Goal: Task Accomplishment & Management: Complete application form

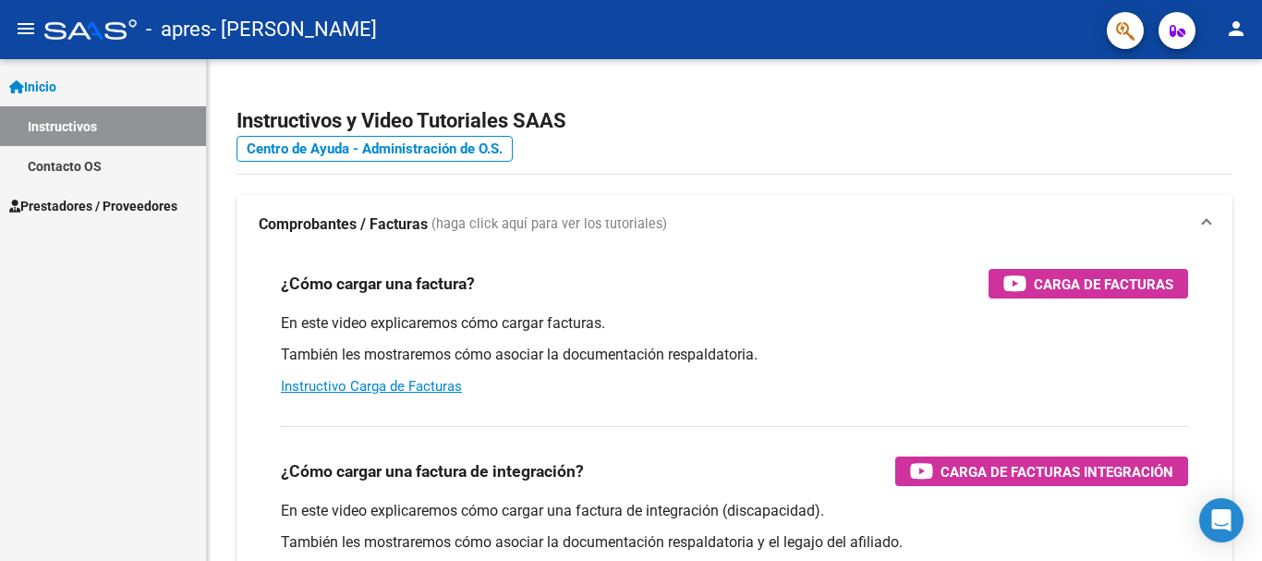
click at [87, 199] on span "Prestadores / Proveedores" at bounding box center [93, 206] width 168 height 20
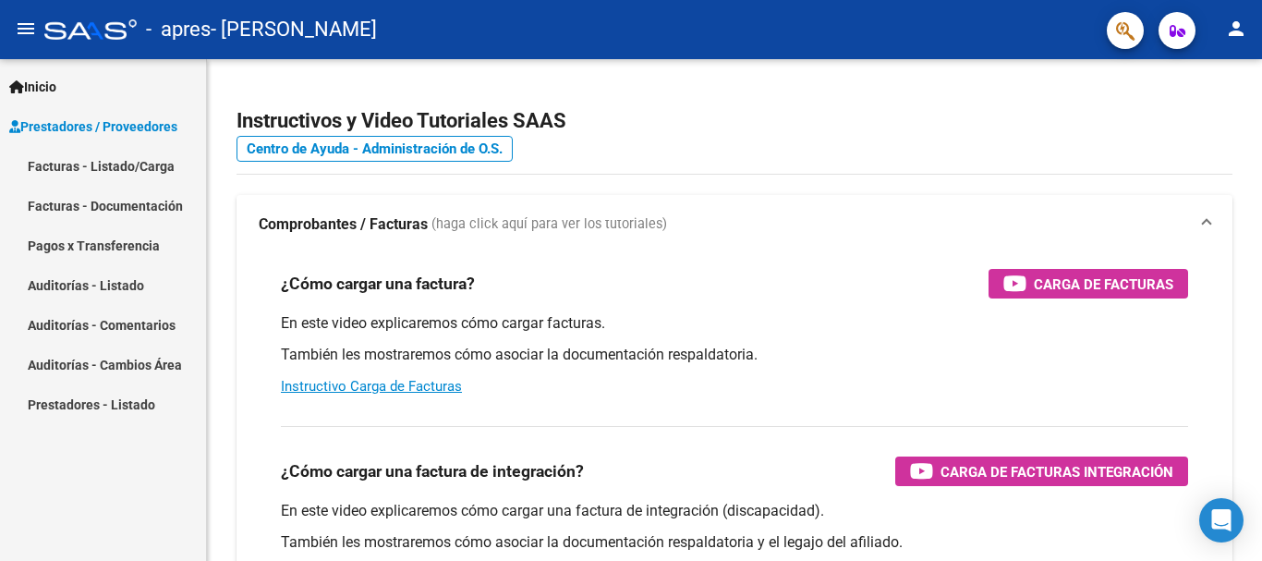
click at [112, 161] on link "Facturas - Listado/Carga" at bounding box center [103, 166] width 206 height 40
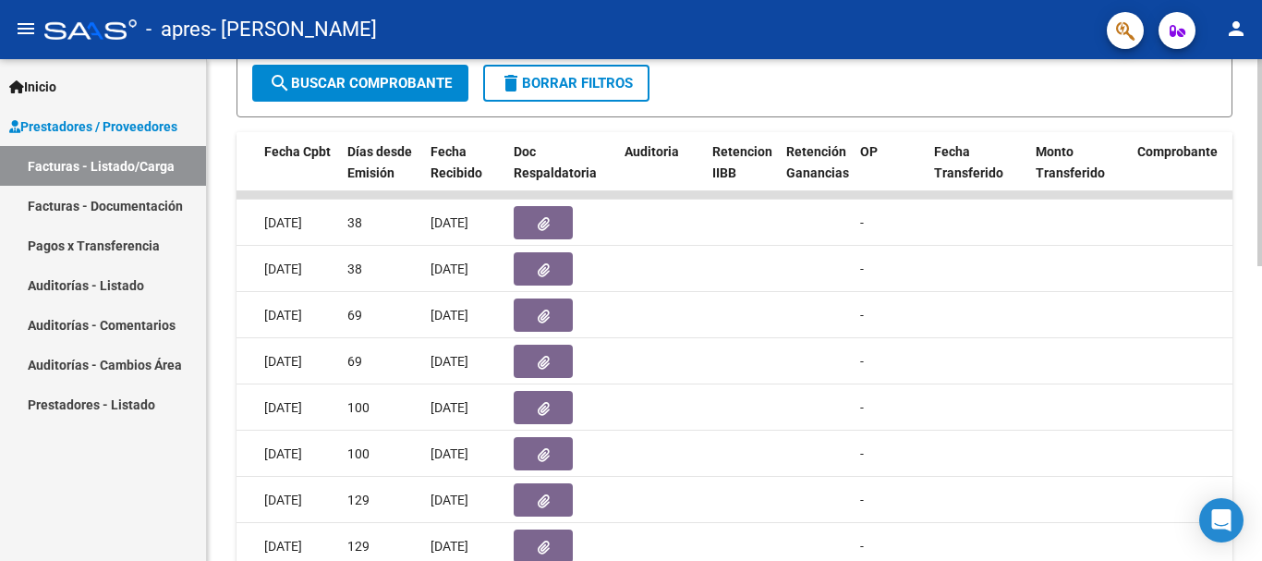
scroll to position [532, 0]
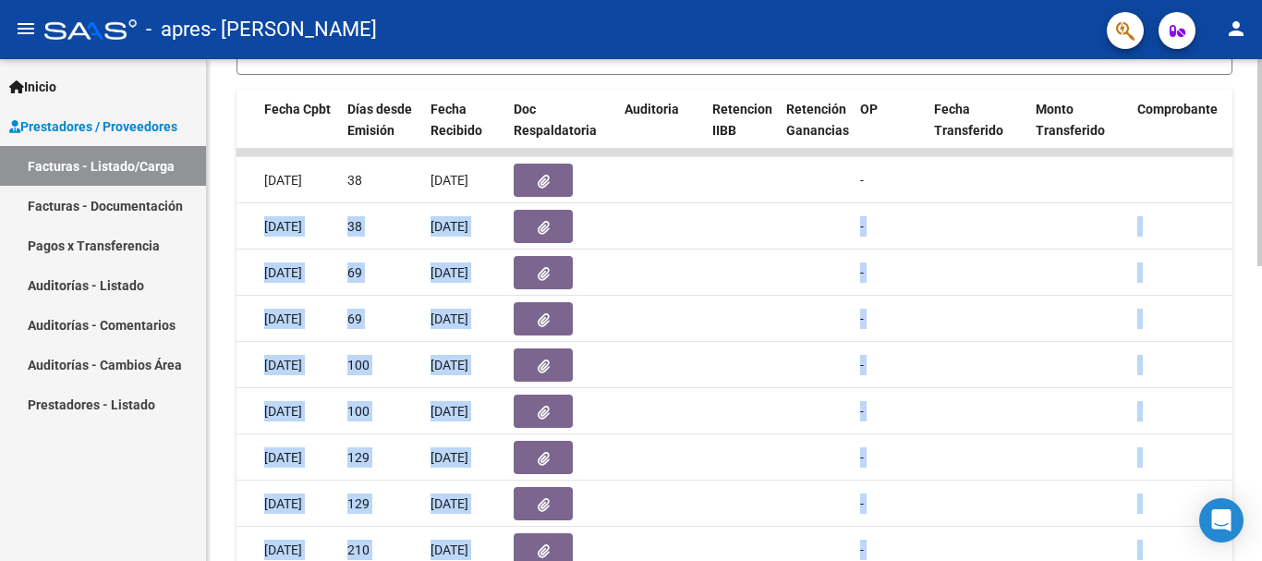
click at [1261, 189] on div "Video tutorial PRESTADORES -> Listado de CPBTs Emitidos por Prestadores / Prove…" at bounding box center [737, 129] width 1060 height 1204
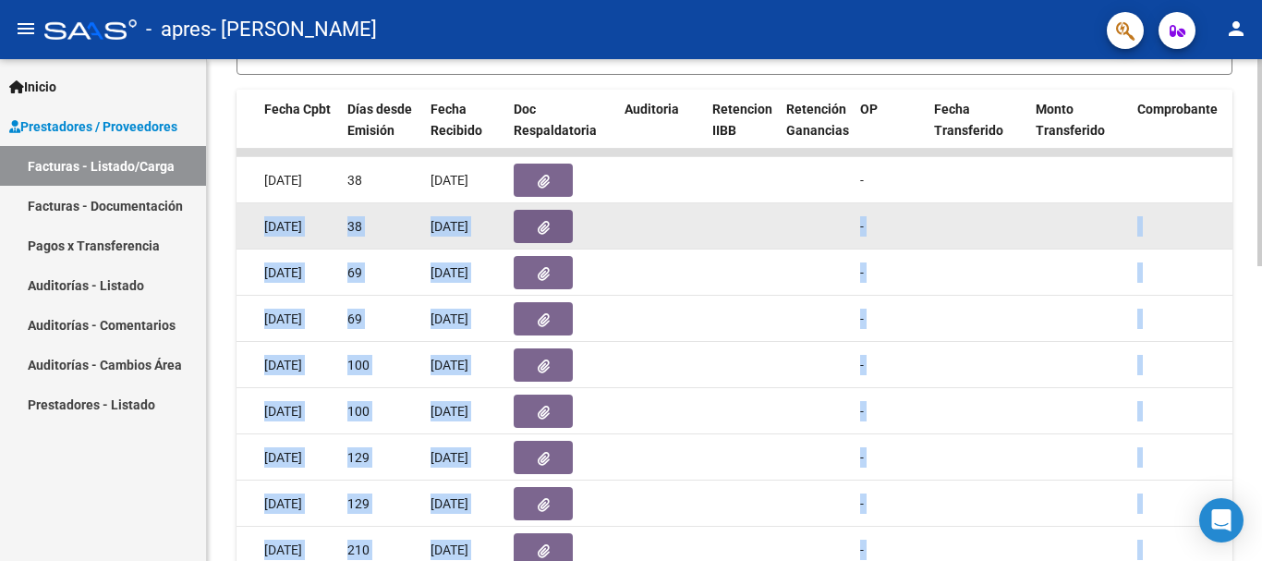
click at [1199, 204] on datatable-body-cell at bounding box center [1213, 225] width 166 height 45
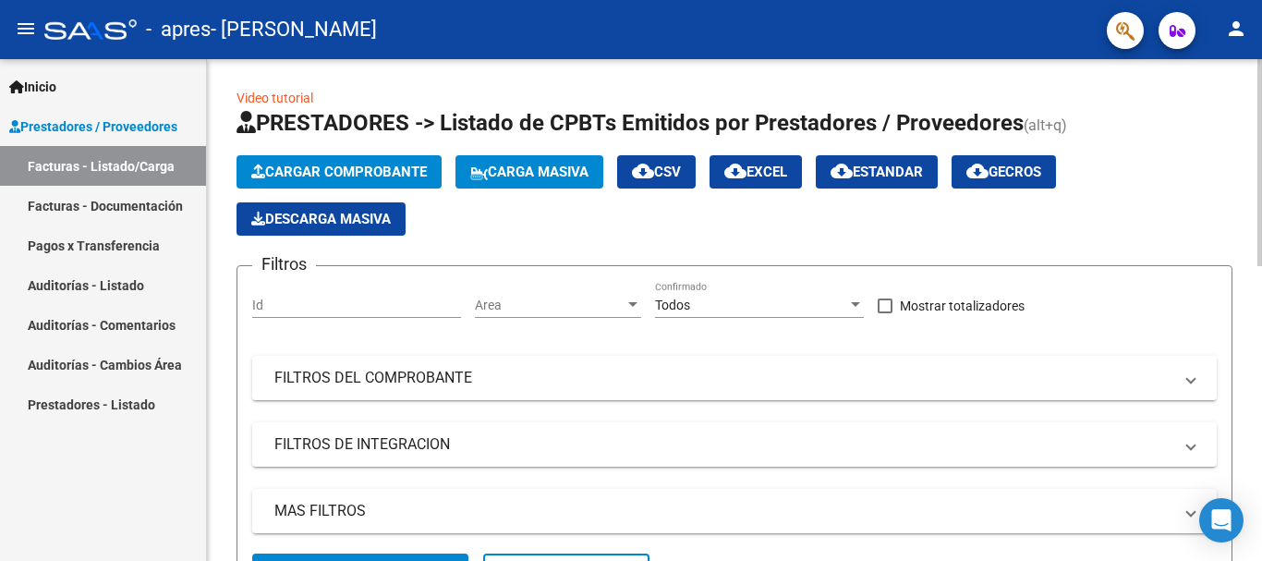
scroll to position [0, 0]
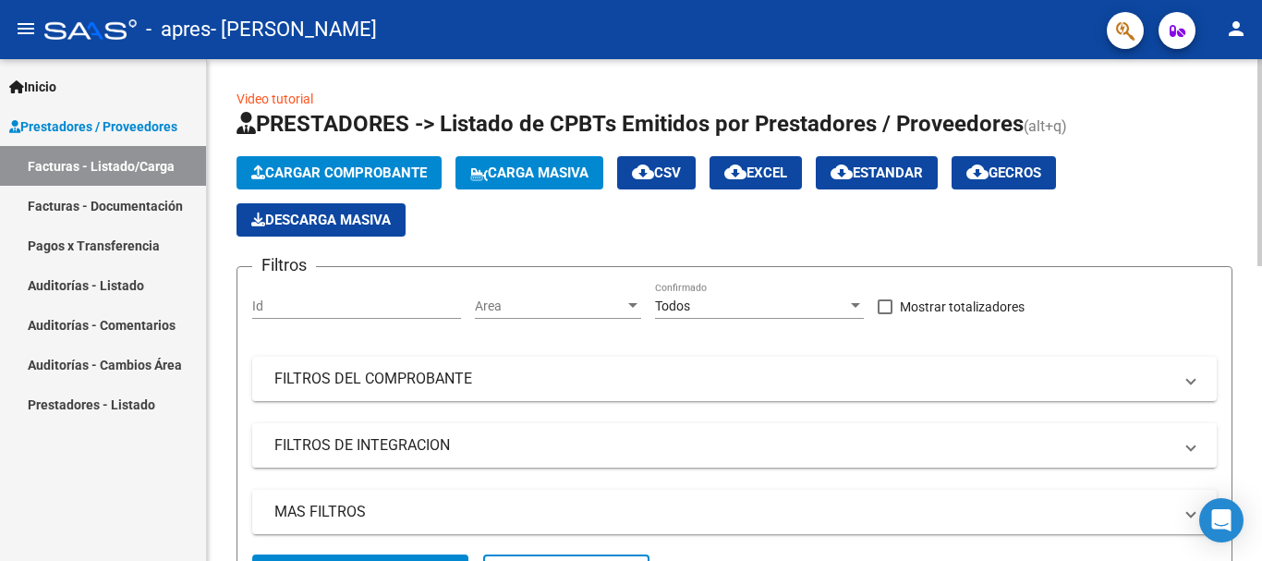
click at [355, 167] on span "Cargar Comprobante" at bounding box center [339, 172] width 176 height 17
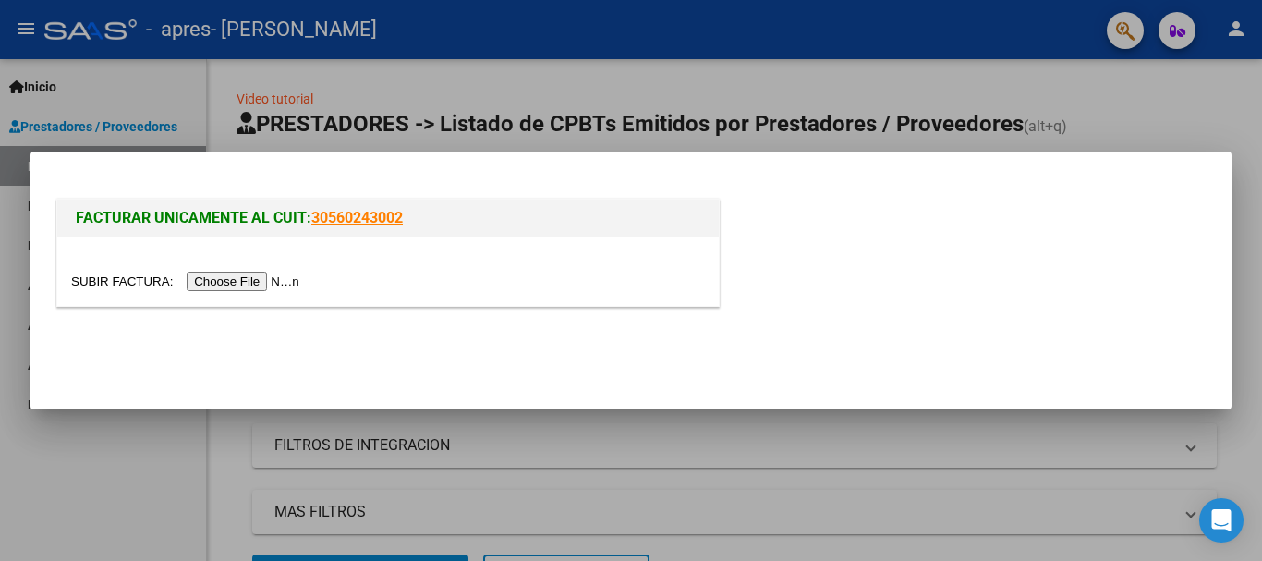
click at [270, 281] on input "file" at bounding box center [188, 281] width 234 height 19
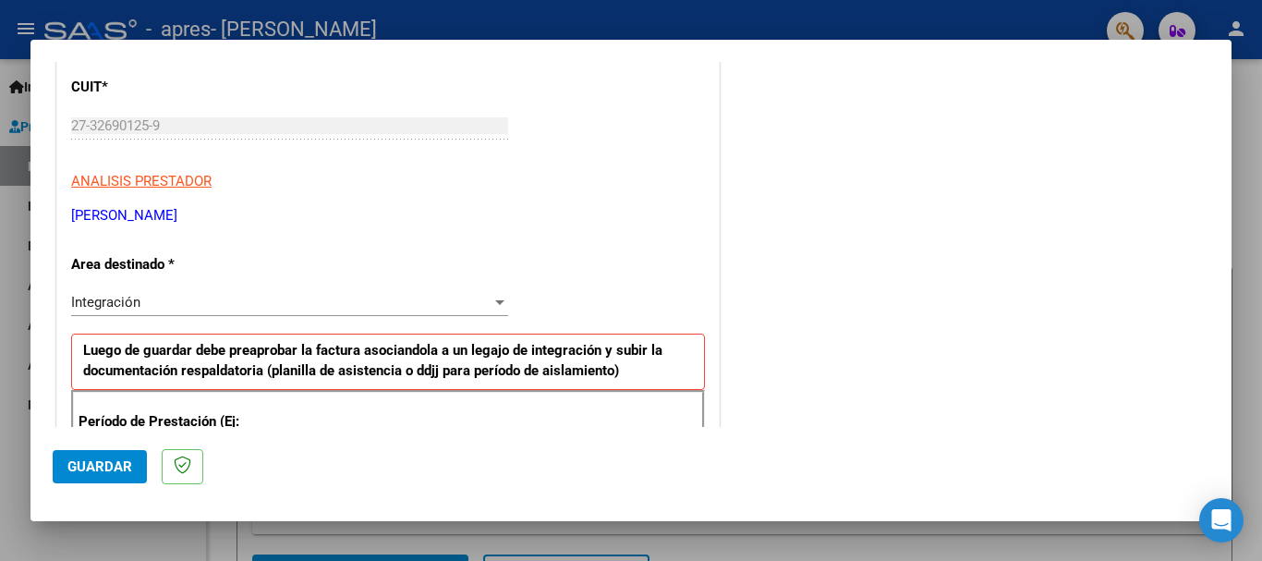
scroll to position [242, 0]
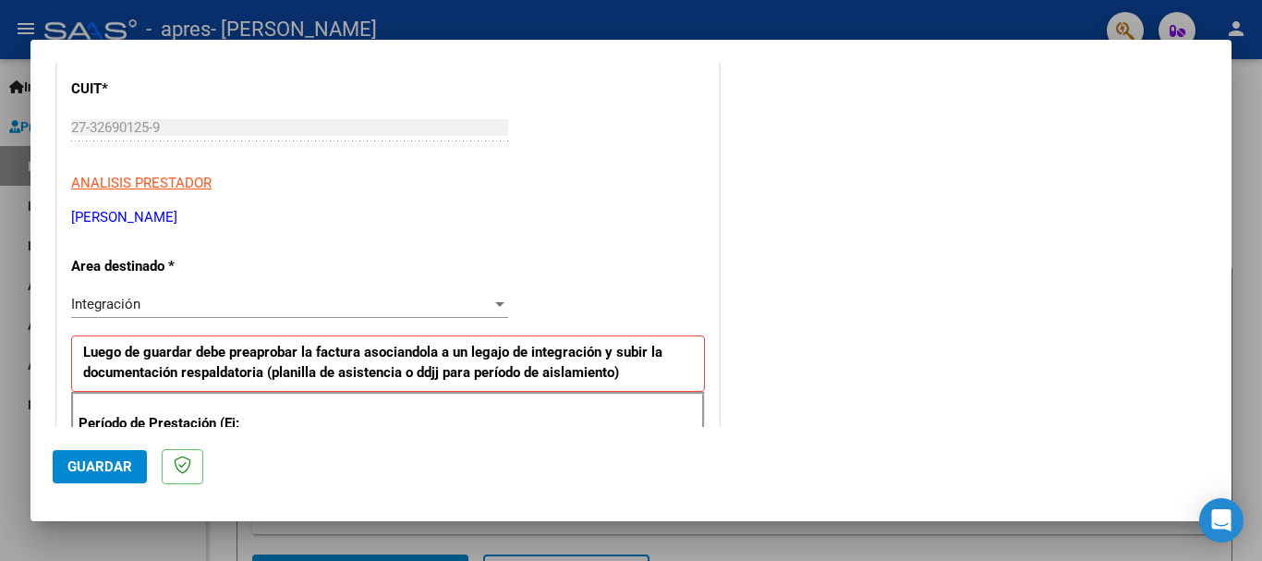
click at [268, 302] on div "Integración" at bounding box center [281, 304] width 420 height 17
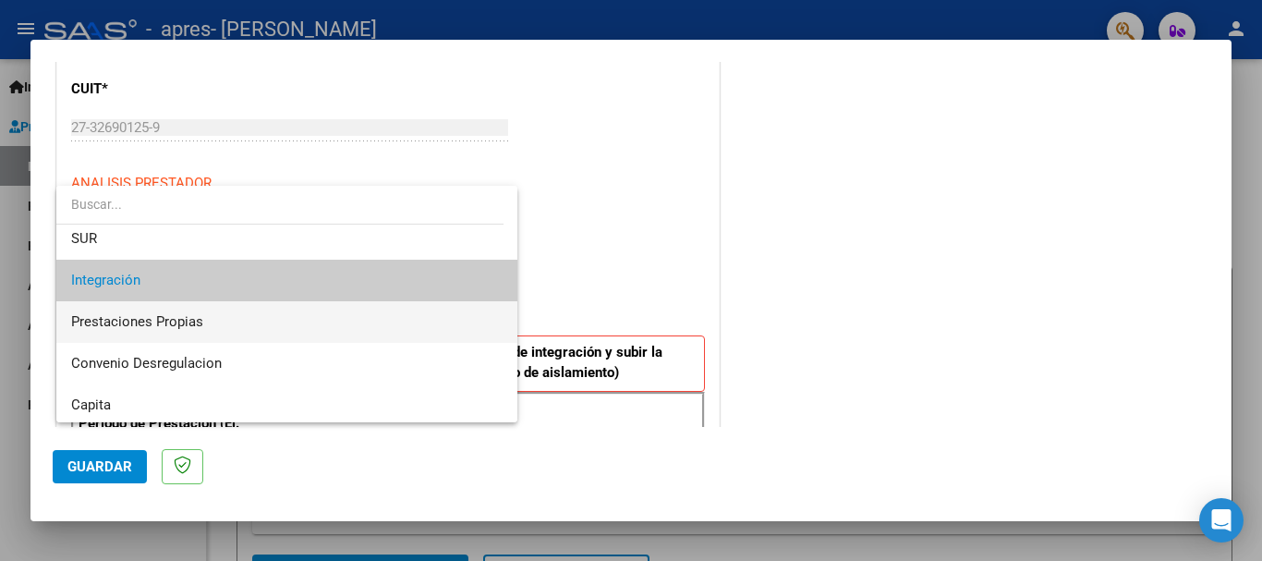
scroll to position [0, 0]
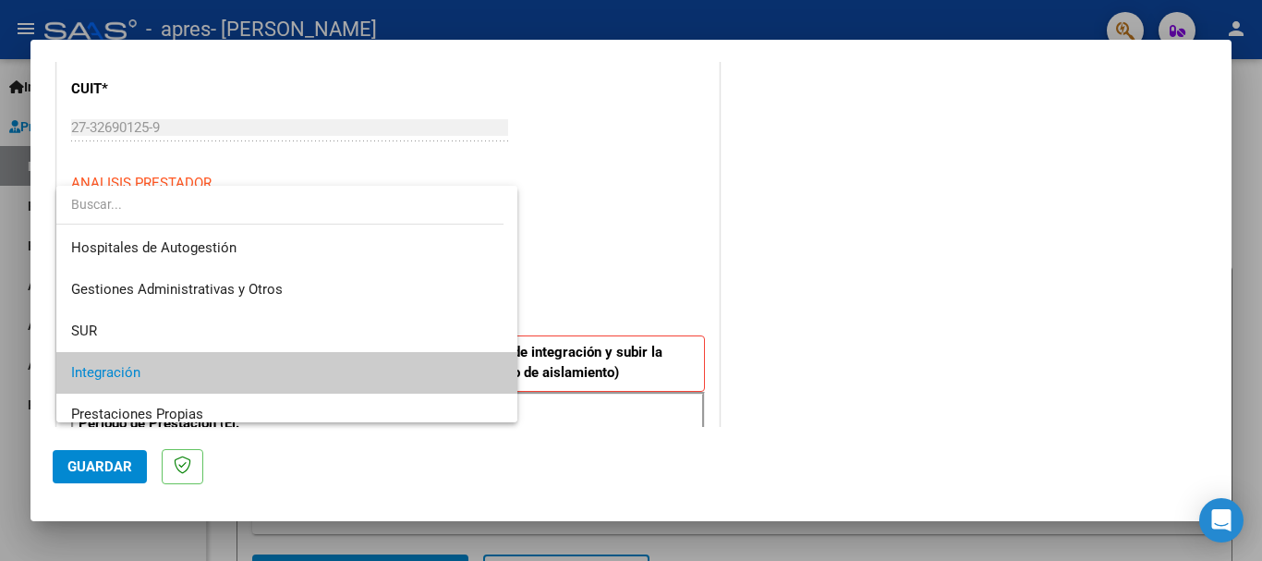
click at [922, 260] on div at bounding box center [631, 280] width 1262 height 561
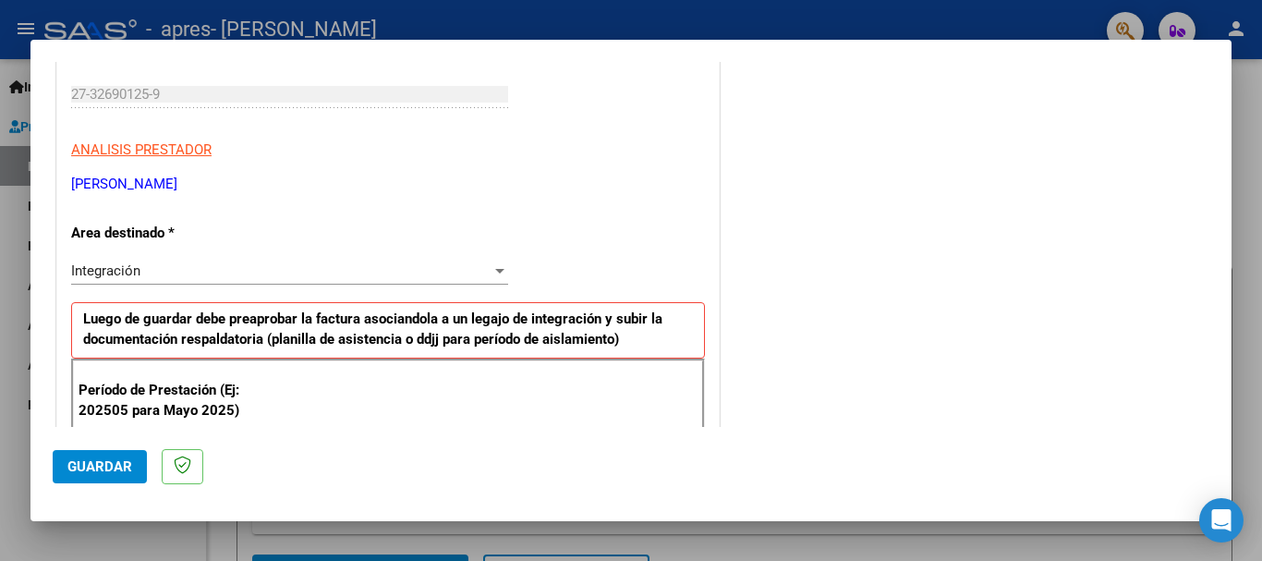
scroll to position [277, 0]
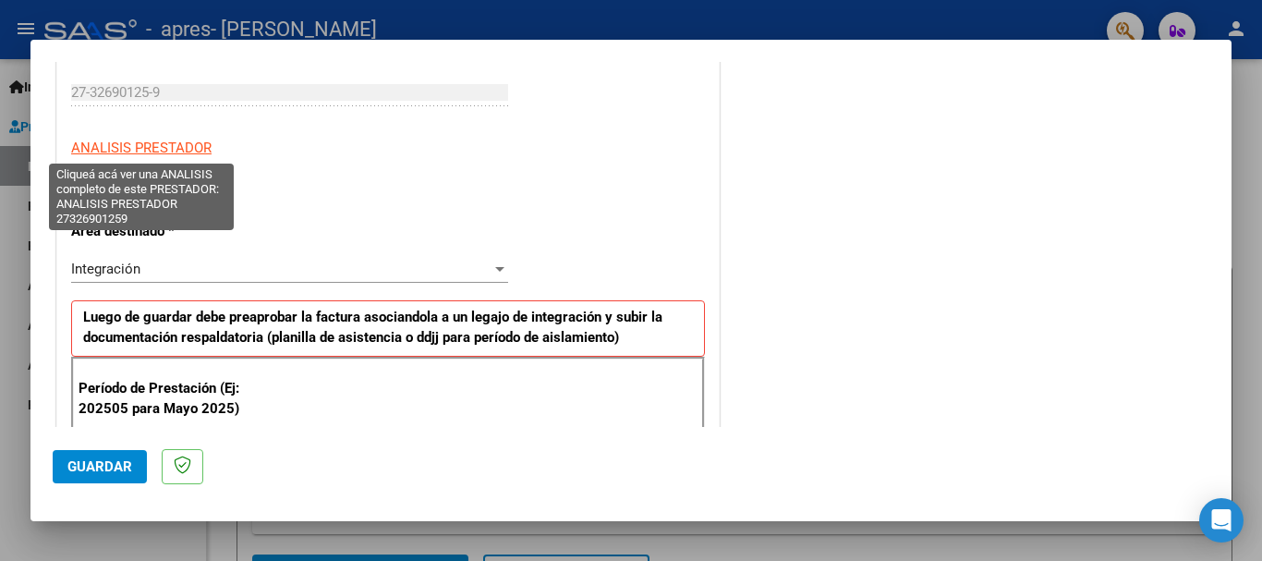
click at [163, 153] on span "ANALISIS PRESTADOR" at bounding box center [141, 148] width 140 height 17
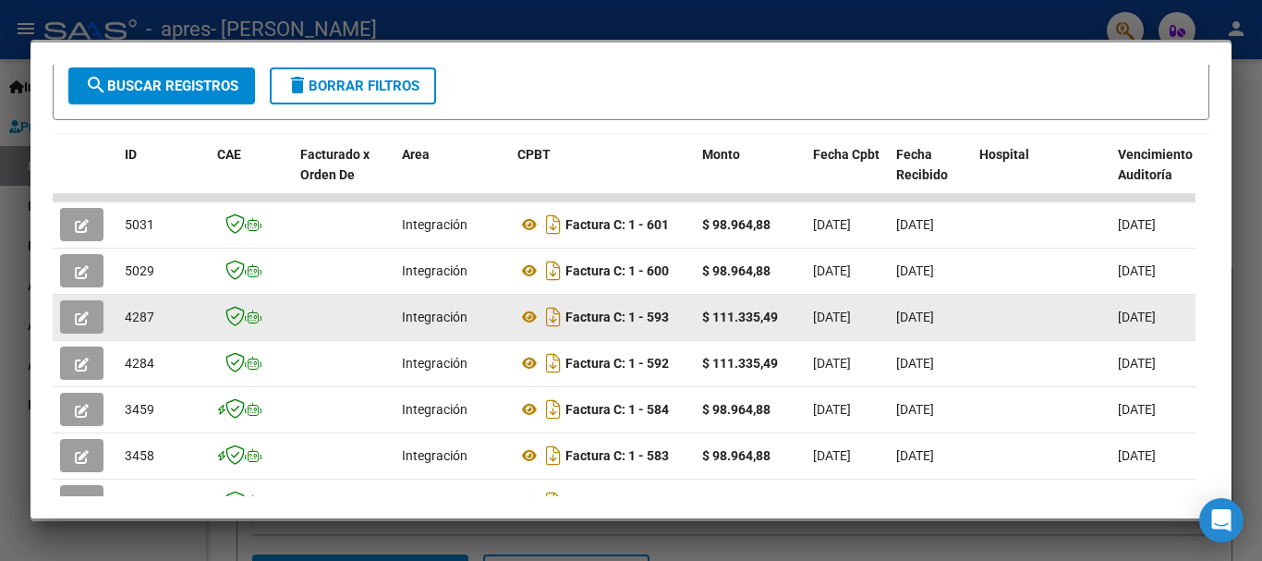
scroll to position [0, 0]
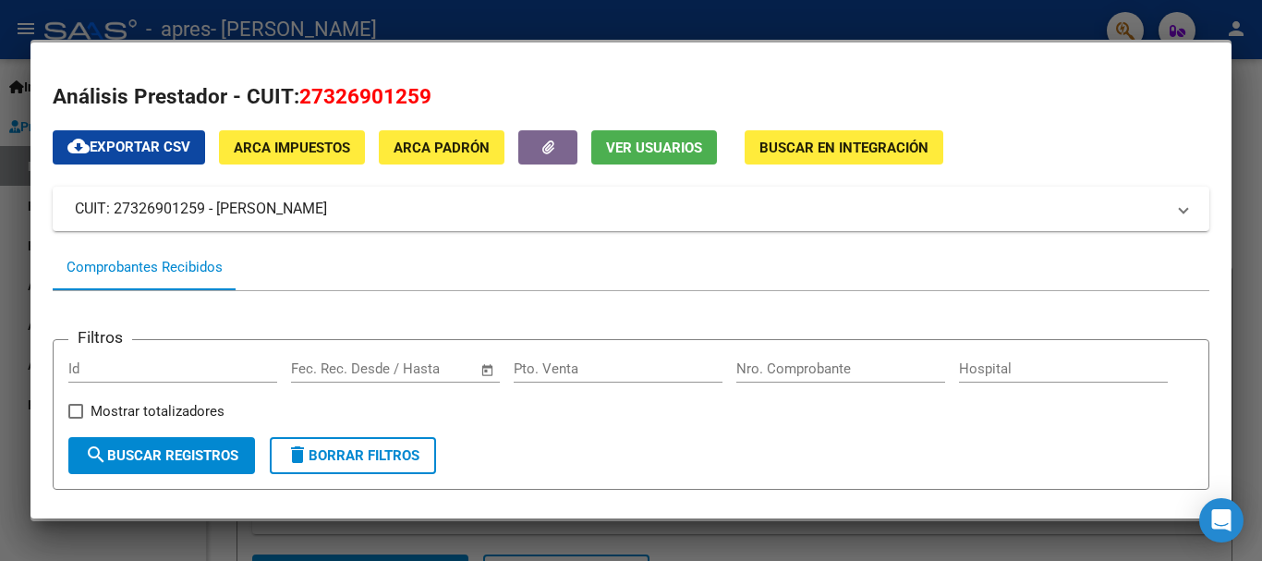
click at [1242, 104] on div at bounding box center [631, 280] width 1262 height 561
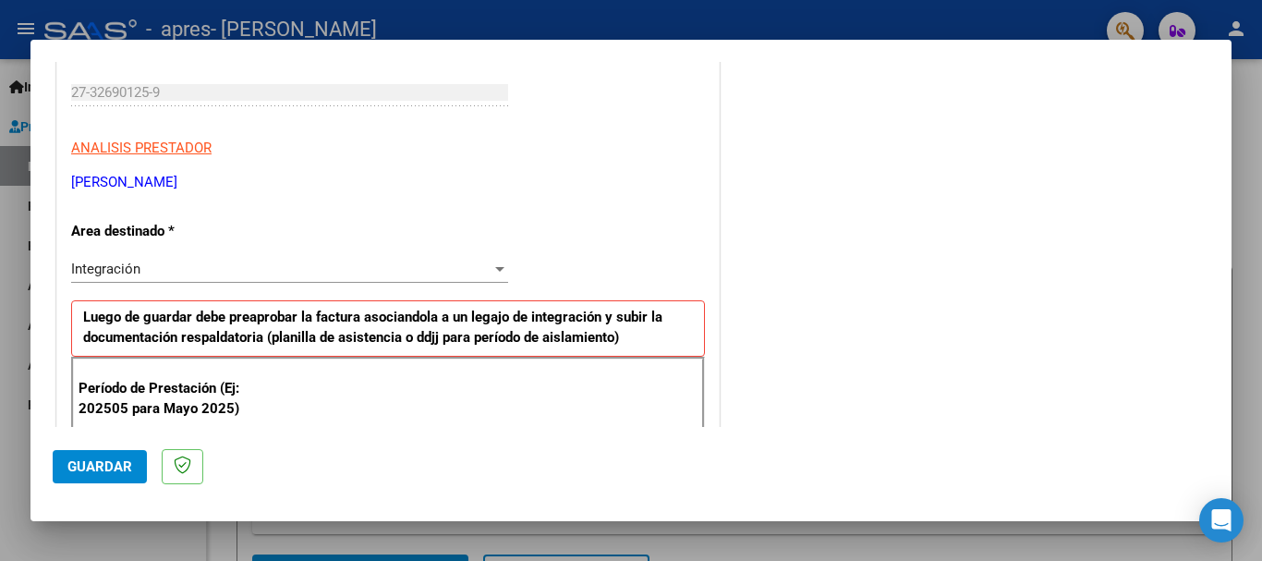
scroll to position [370, 0]
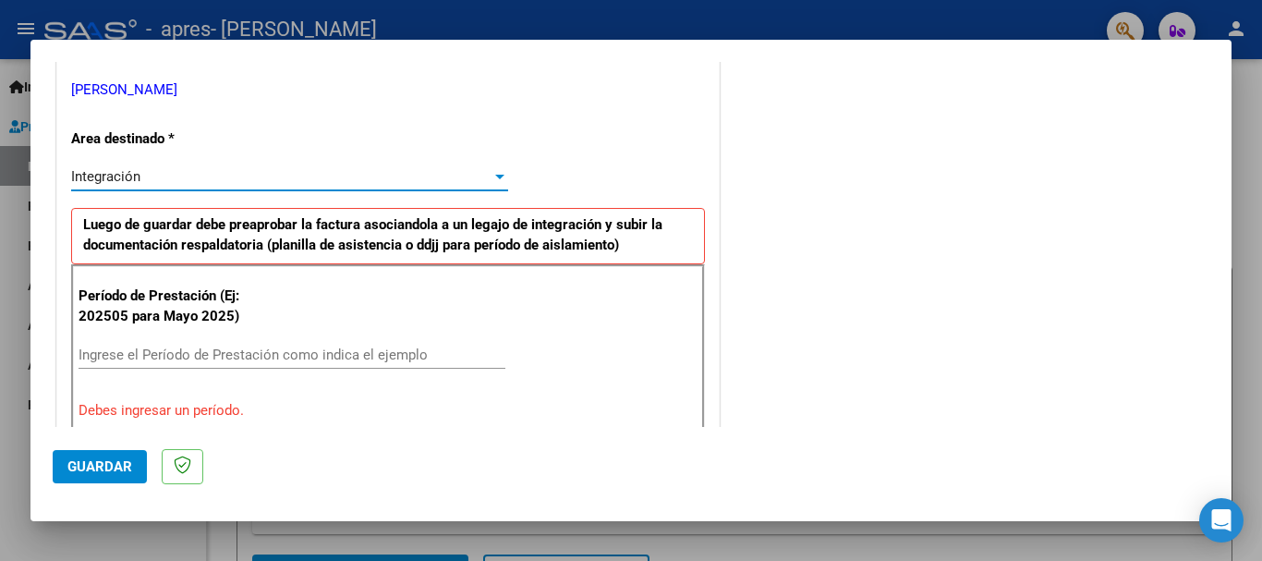
click at [370, 168] on div "Integración" at bounding box center [281, 176] width 420 height 17
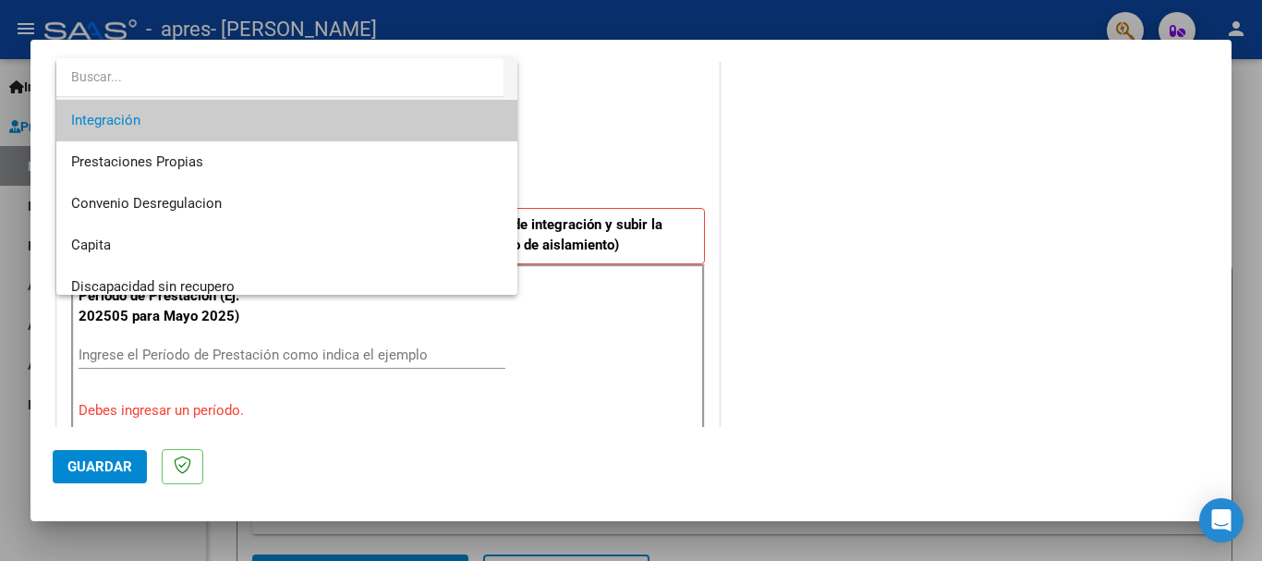
scroll to position [138, 0]
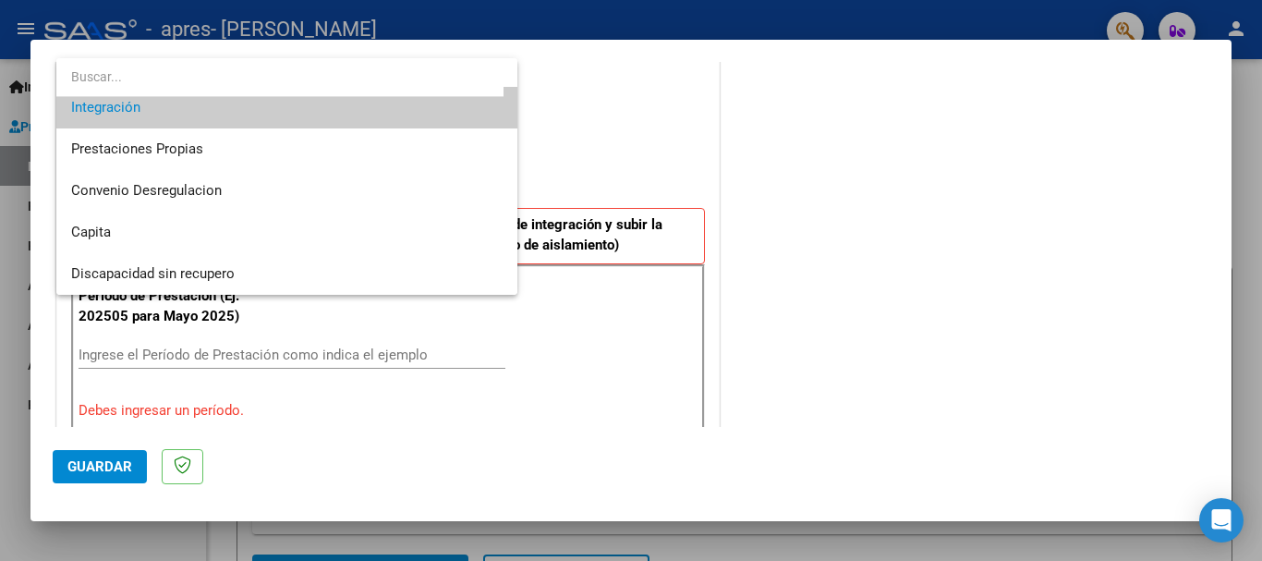
click at [805, 250] on div at bounding box center [631, 280] width 1262 height 561
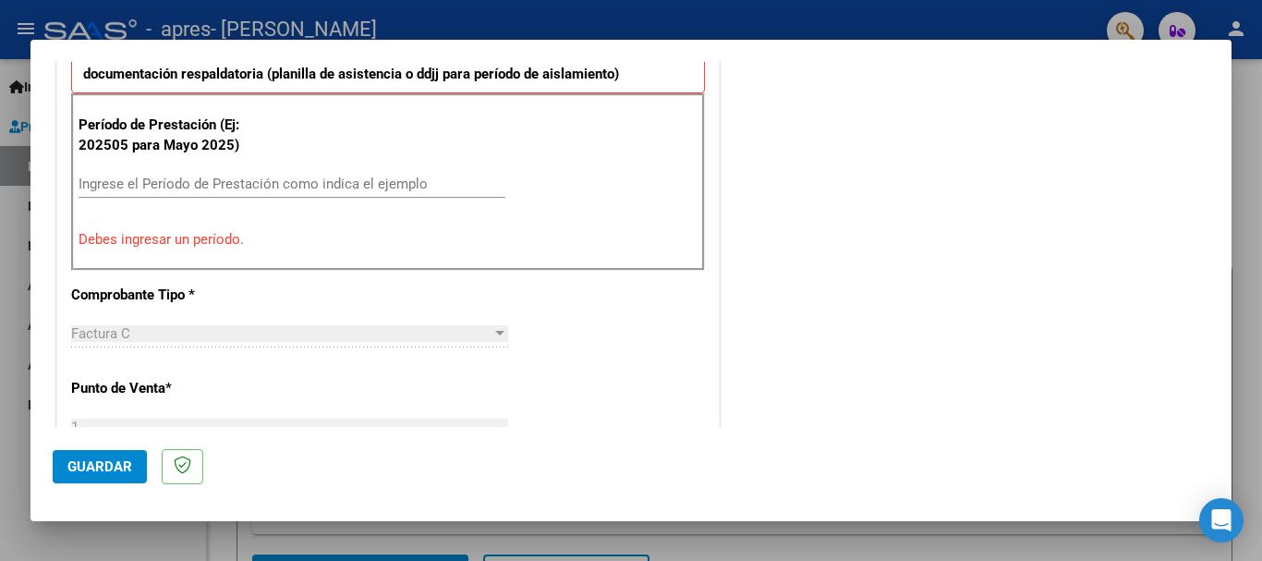
scroll to position [554, 0]
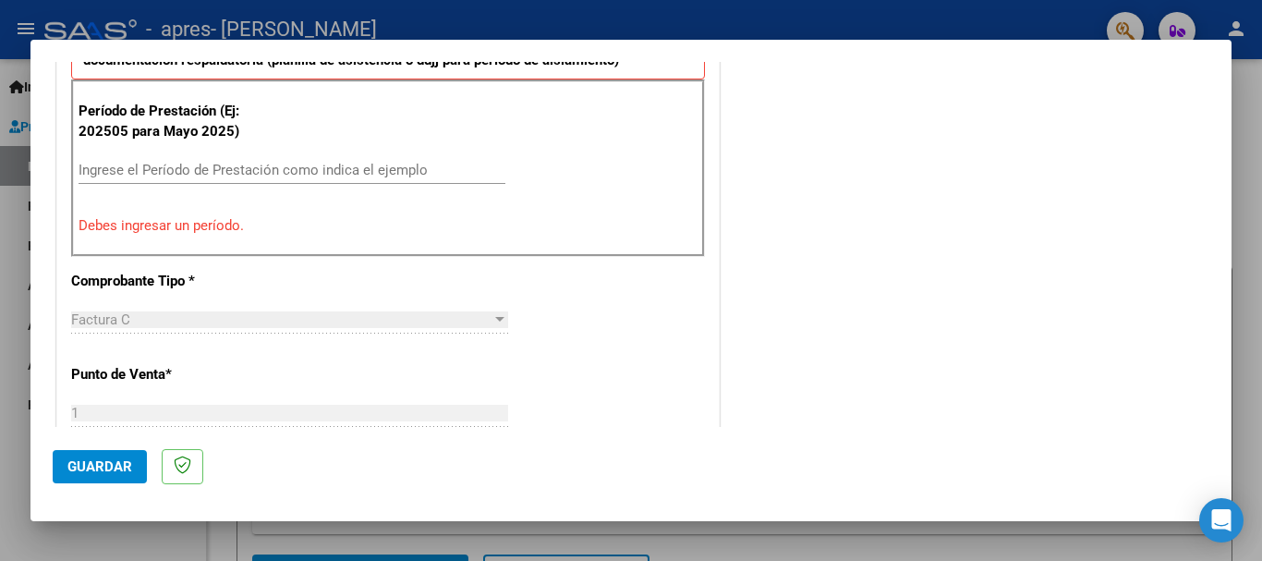
click at [211, 159] on div "Ingrese el Período de Prestación como indica el ejemplo" at bounding box center [292, 170] width 427 height 28
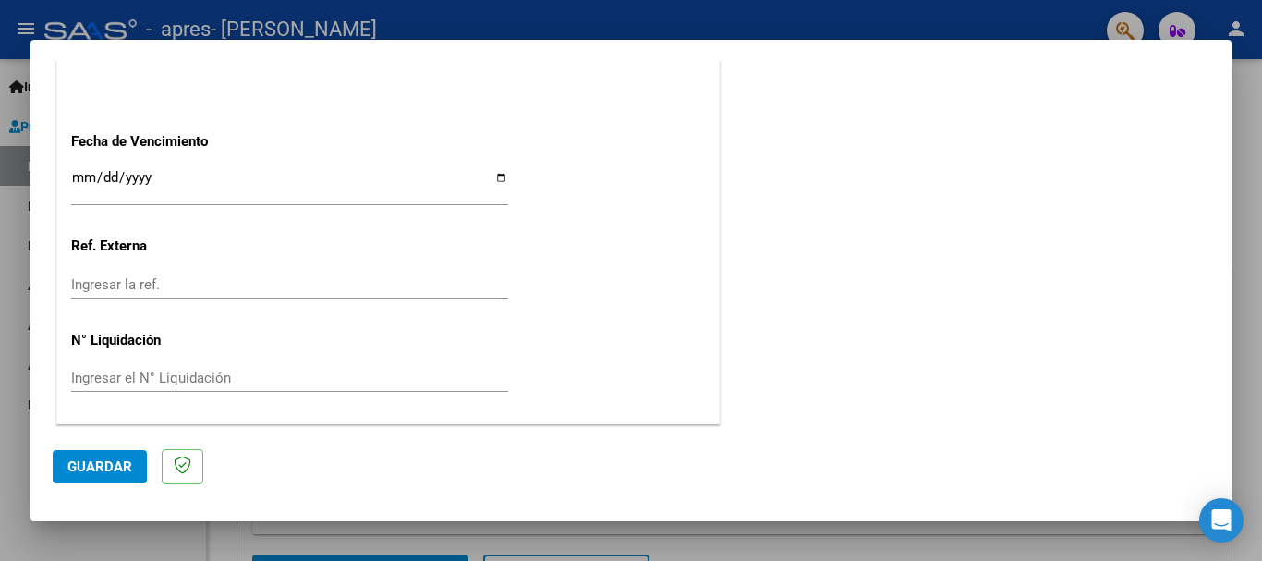
scroll to position [1261, 0]
type input "202509"
click at [502, 169] on input "Ingresar la fecha" at bounding box center [289, 184] width 437 height 30
type input "[DATE]"
click at [249, 280] on input "Ingresar la ref." at bounding box center [289, 283] width 437 height 17
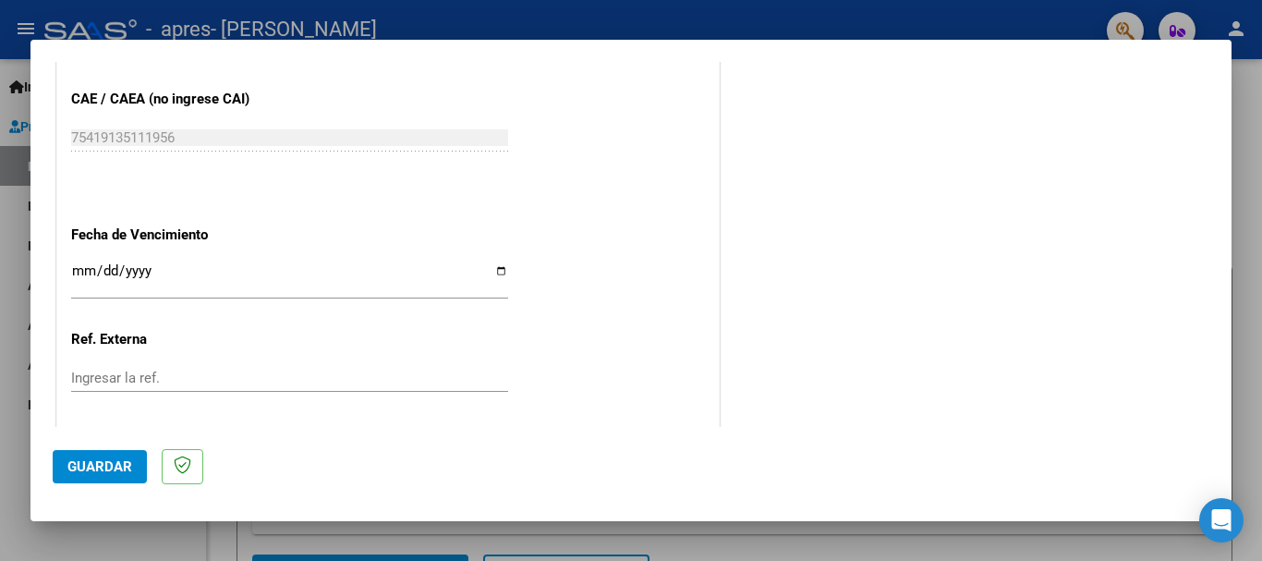
scroll to position [1169, 0]
click at [494, 275] on input "[DATE]" at bounding box center [289, 277] width 437 height 30
drag, startPoint x: 296, startPoint y: 277, endPoint x: 284, endPoint y: 277, distance: 12.0
click at [294, 277] on input "[DATE]" at bounding box center [289, 277] width 437 height 30
drag, startPoint x: 192, startPoint y: 262, endPoint x: 0, endPoint y: 260, distance: 192.2
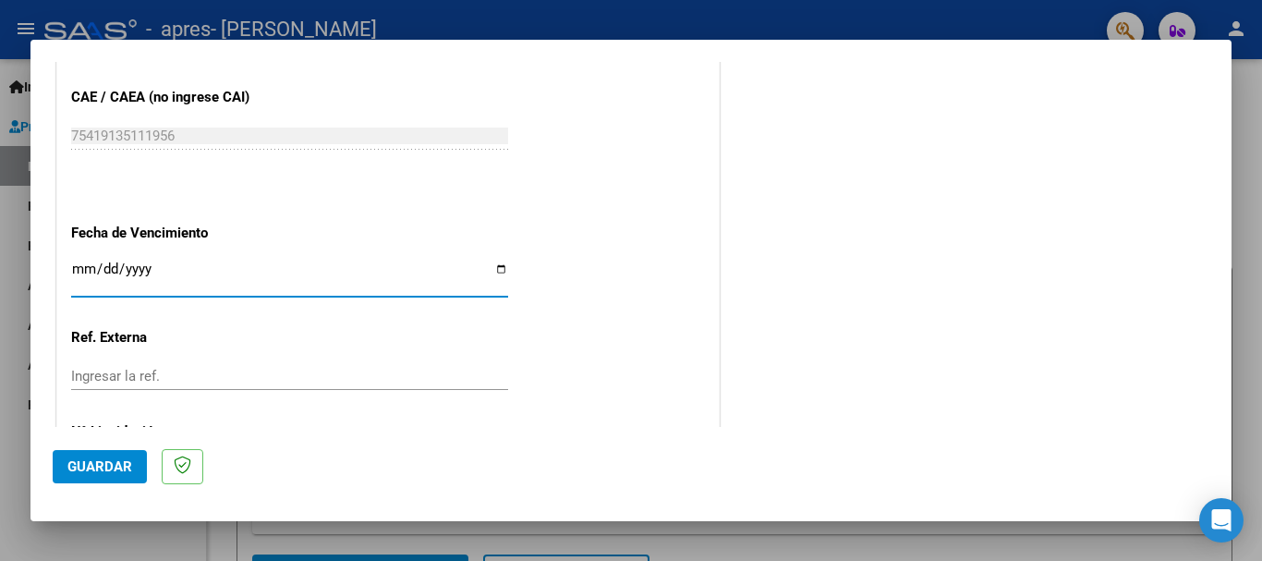
click at [0, 260] on div "COMPROBANTE VER COMPROBANTE El comprobante fue leído exitosamente. DATOS DEL CO…" at bounding box center [631, 280] width 1262 height 561
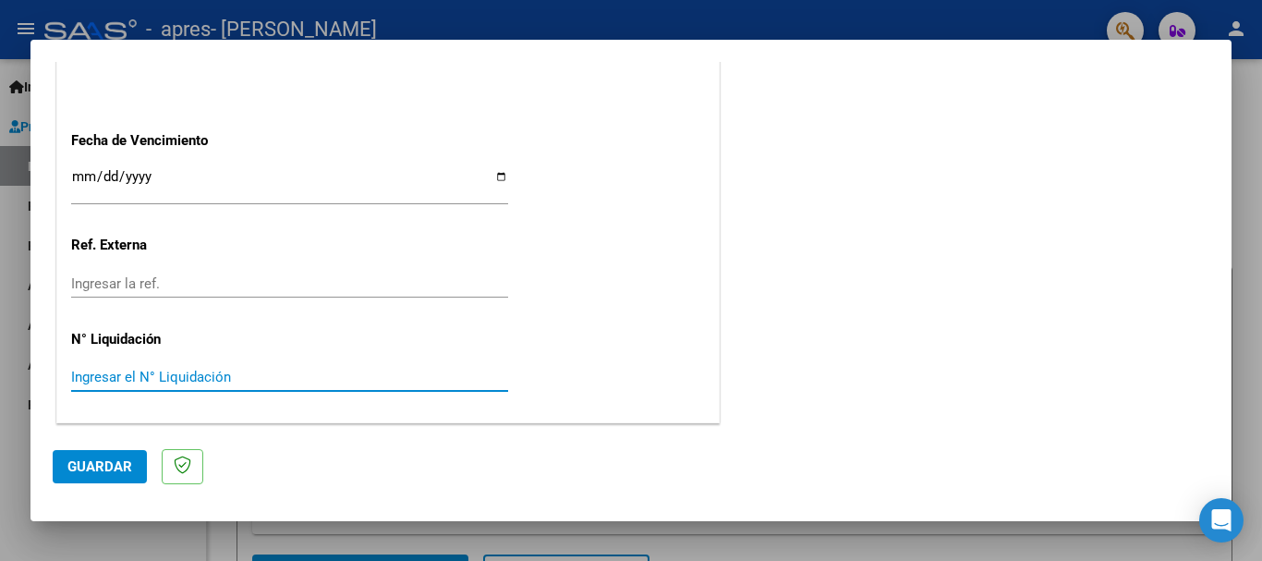
click at [132, 454] on button "Guardar" at bounding box center [100, 466] width 94 height 33
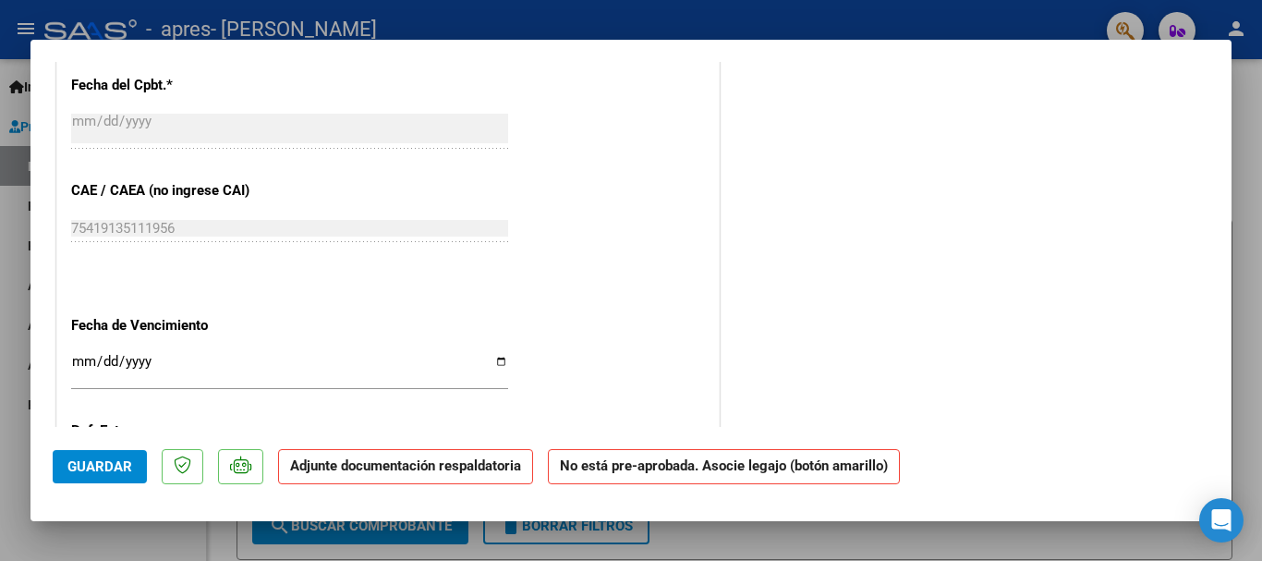
scroll to position [1240, 0]
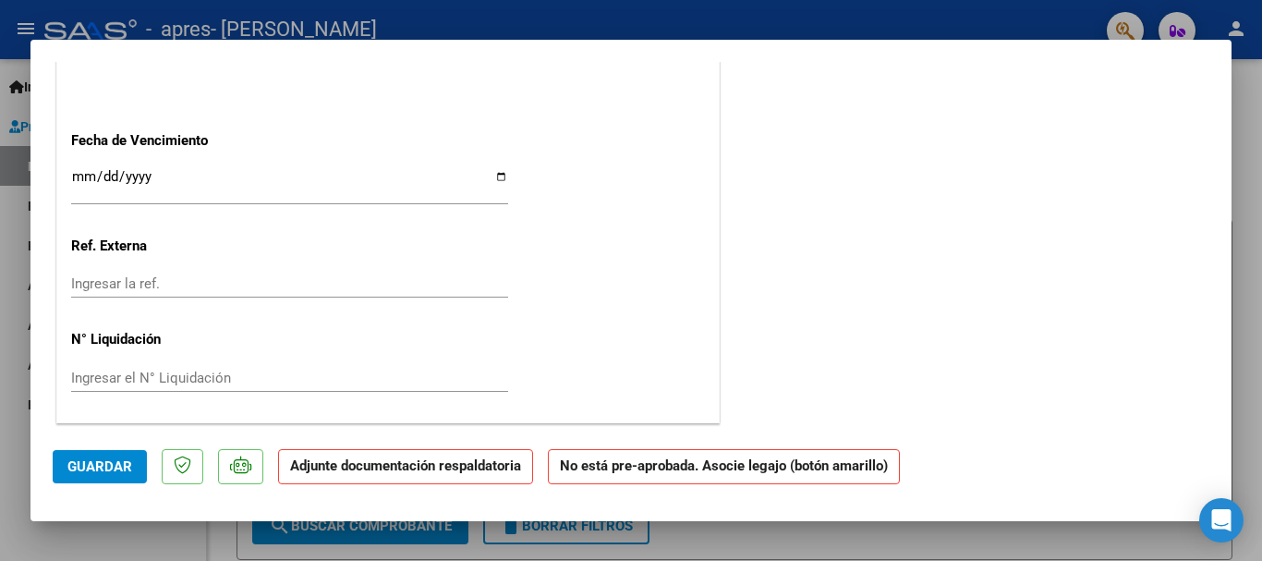
click at [496, 168] on div "Ingresar la fecha" at bounding box center [289, 185] width 437 height 40
click at [504, 189] on app-form-text-field "Fecha de Vencimiento Ingresar la fecha" at bounding box center [297, 165] width 452 height 67
click at [504, 184] on app-form-text-field "Fecha de Vencimiento Ingresar la fecha" at bounding box center [297, 165] width 452 height 67
click at [488, 175] on input "Ingresar la fecha" at bounding box center [289, 184] width 437 height 30
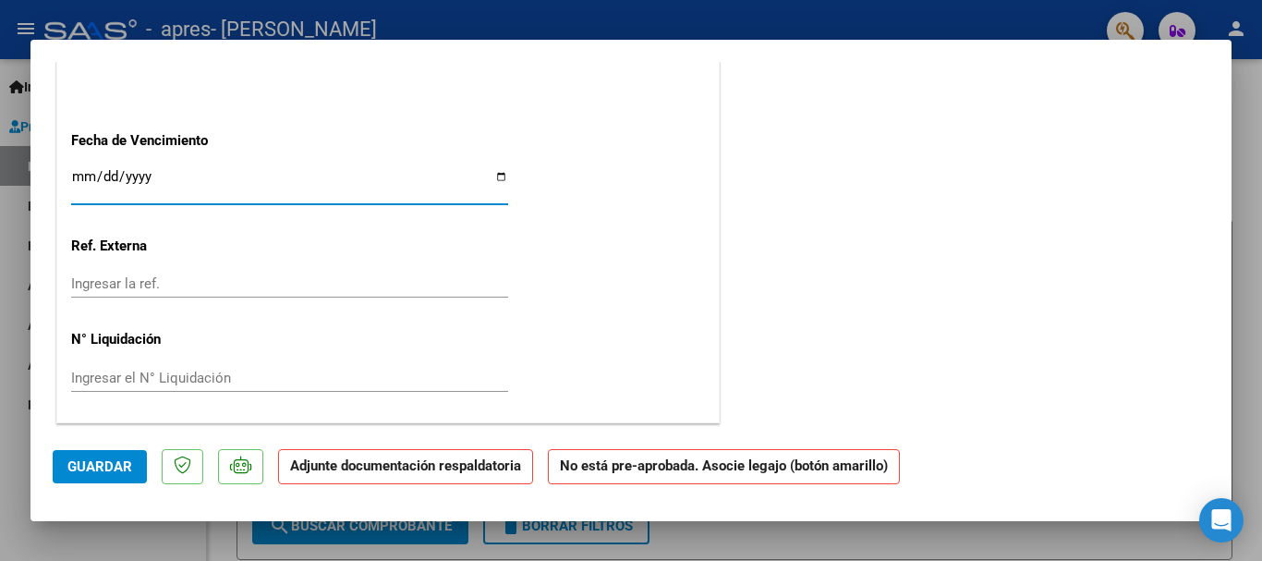
click at [490, 175] on input "Ingresar la fecha" at bounding box center [289, 184] width 437 height 30
type input "[DATE]"
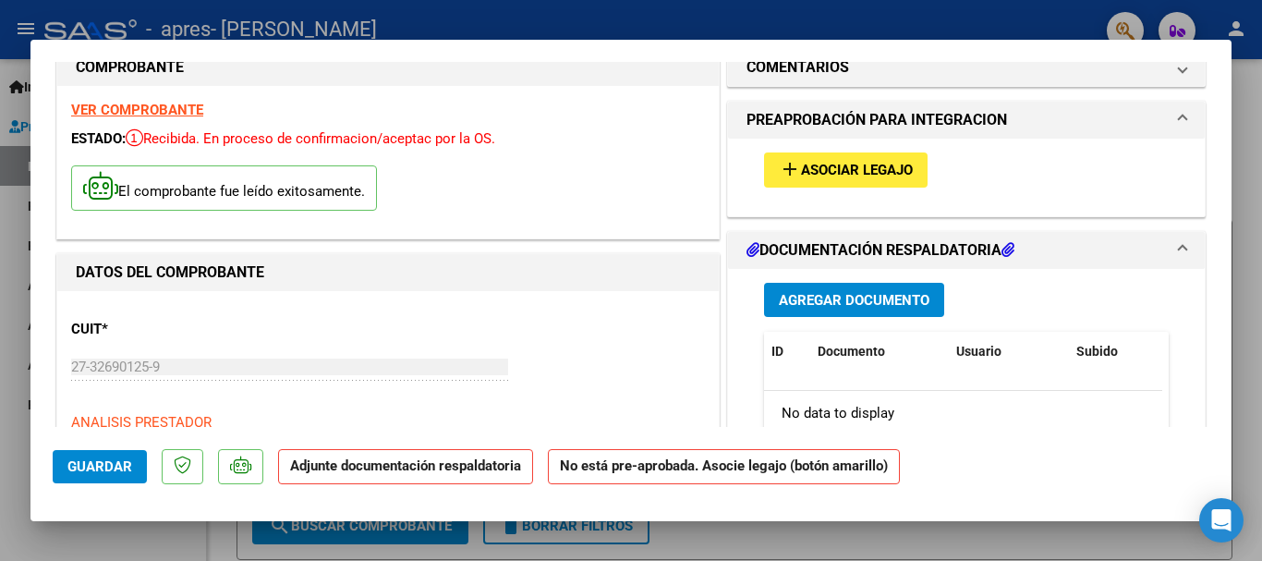
scroll to position [0, 0]
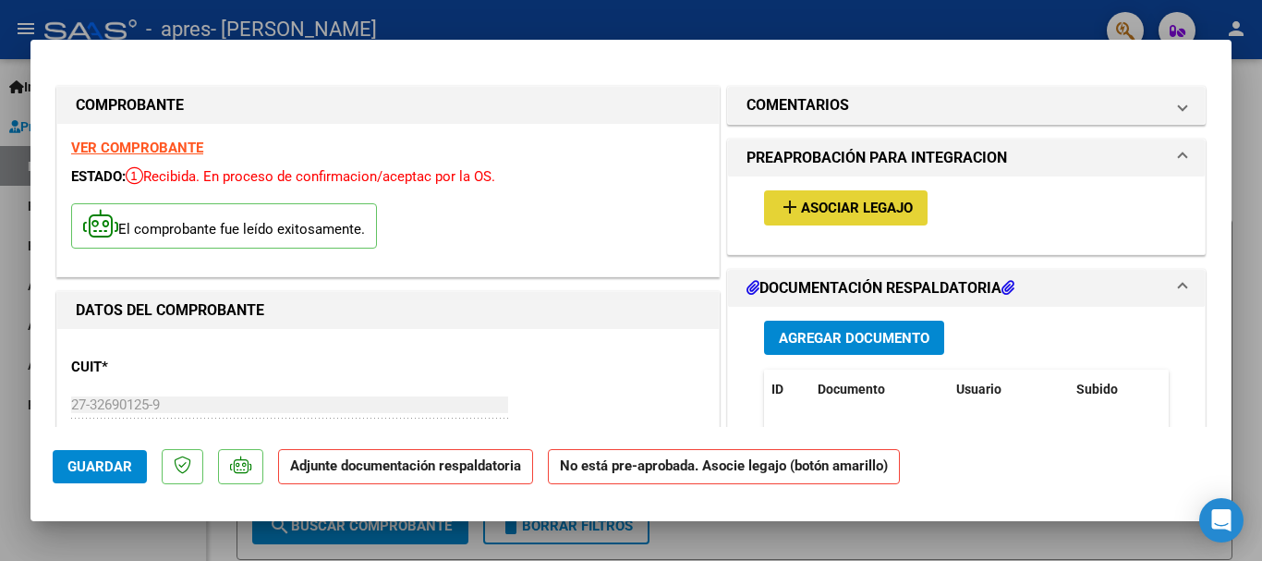
click at [855, 211] on span "Asociar Legajo" at bounding box center [857, 209] width 112 height 17
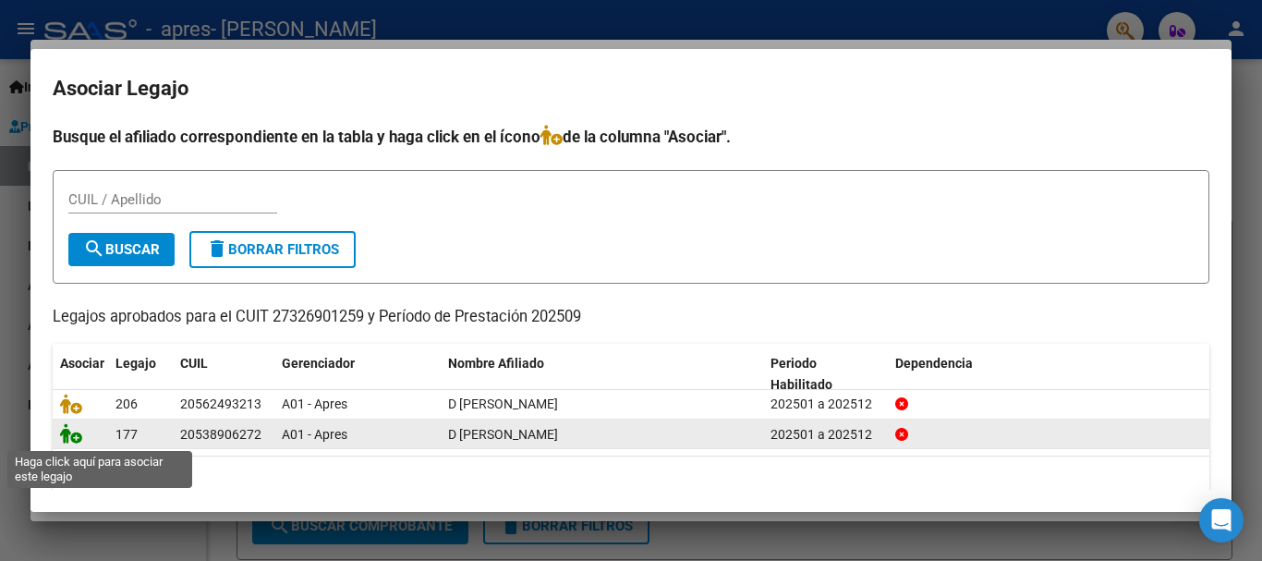
click at [75, 437] on icon at bounding box center [71, 433] width 22 height 20
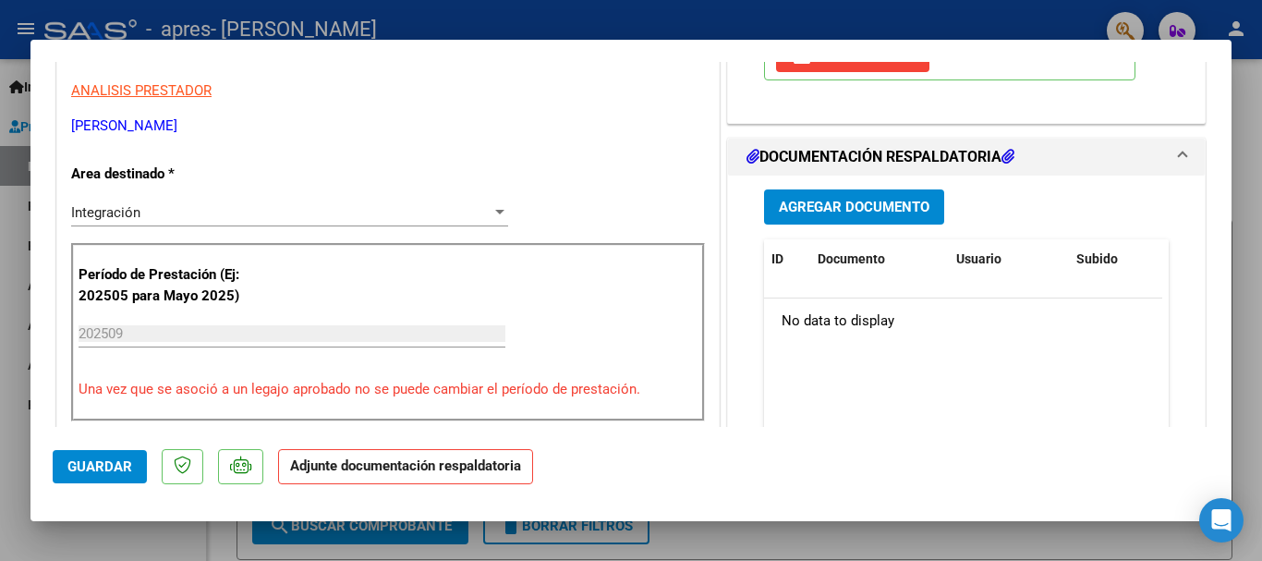
scroll to position [462, 0]
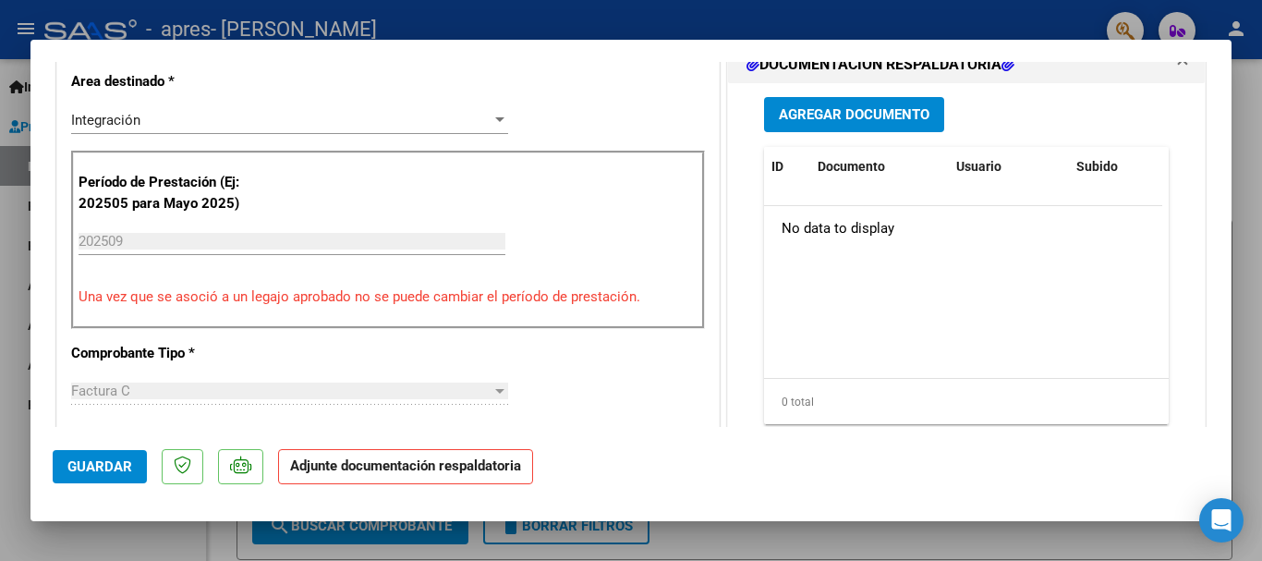
click at [836, 117] on span "Agregar Documento" at bounding box center [854, 115] width 151 height 17
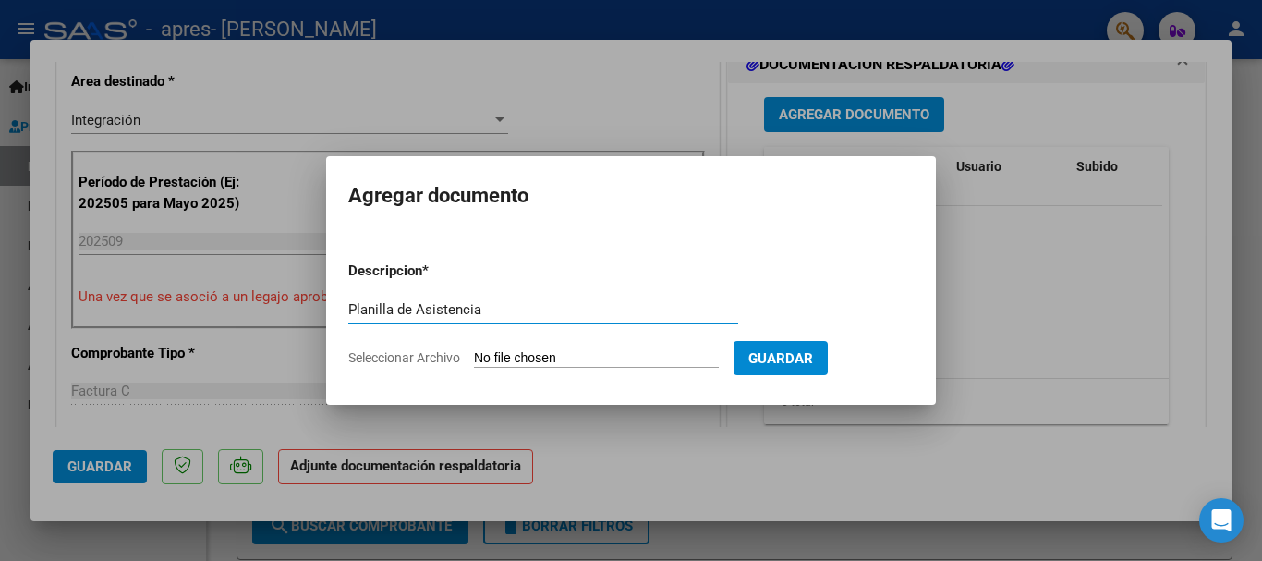
type input "Planilla de Asistencia"
click at [556, 359] on input "Seleccionar Archivo" at bounding box center [596, 359] width 245 height 18
type input "C:\fakepath\Planilla de asistencia.pdf"
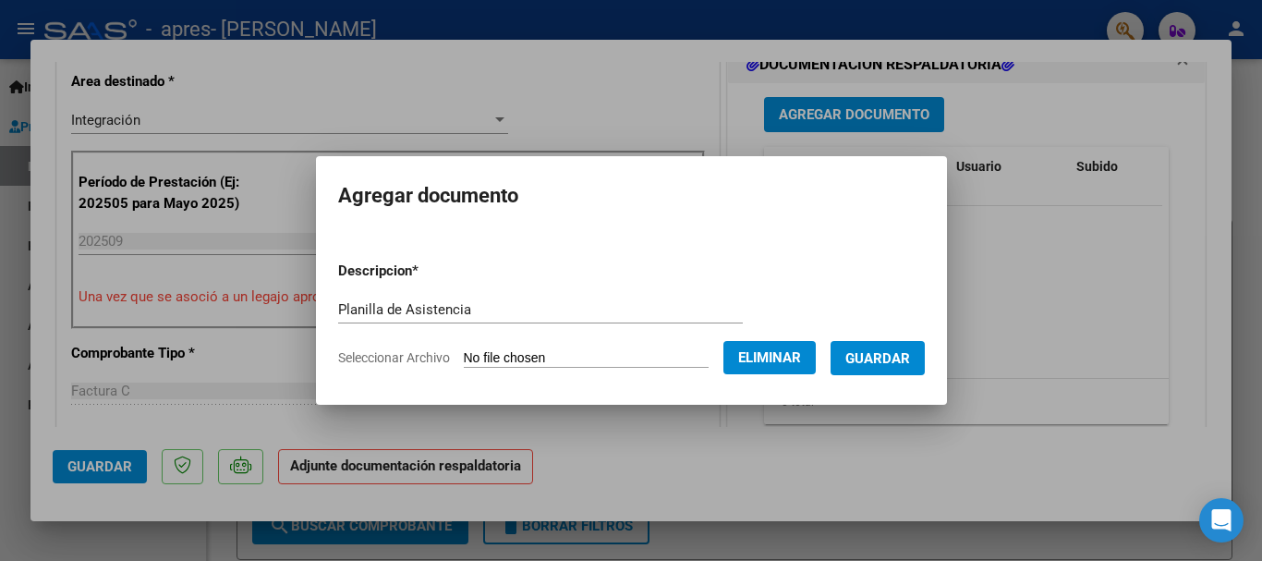
click at [871, 363] on span "Guardar" at bounding box center [878, 358] width 65 height 17
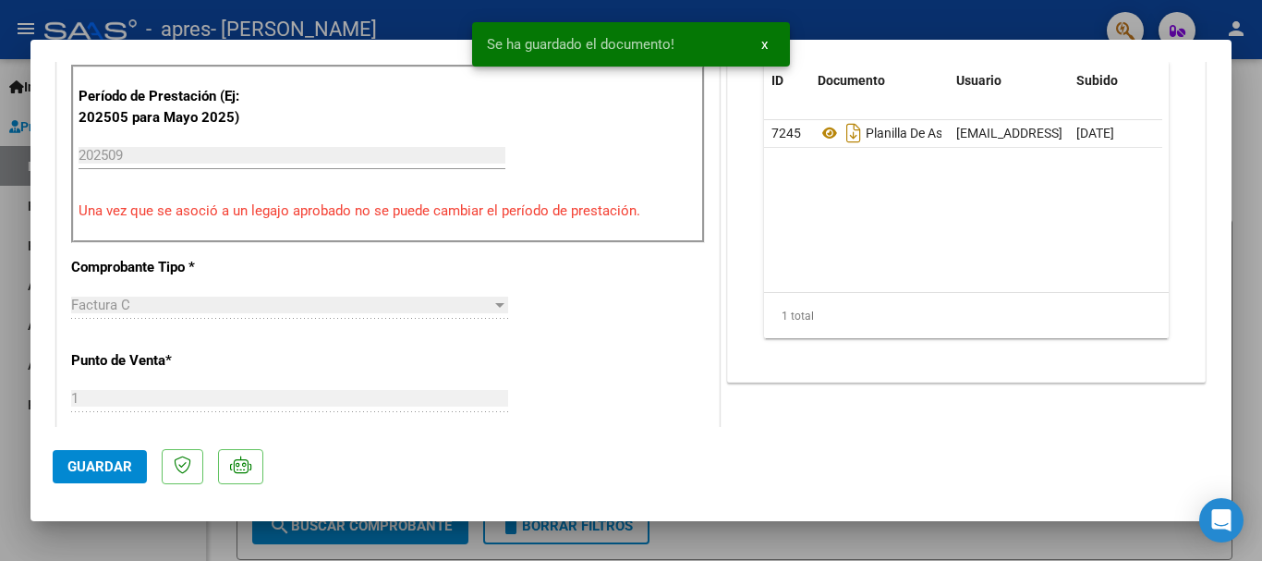
scroll to position [554, 0]
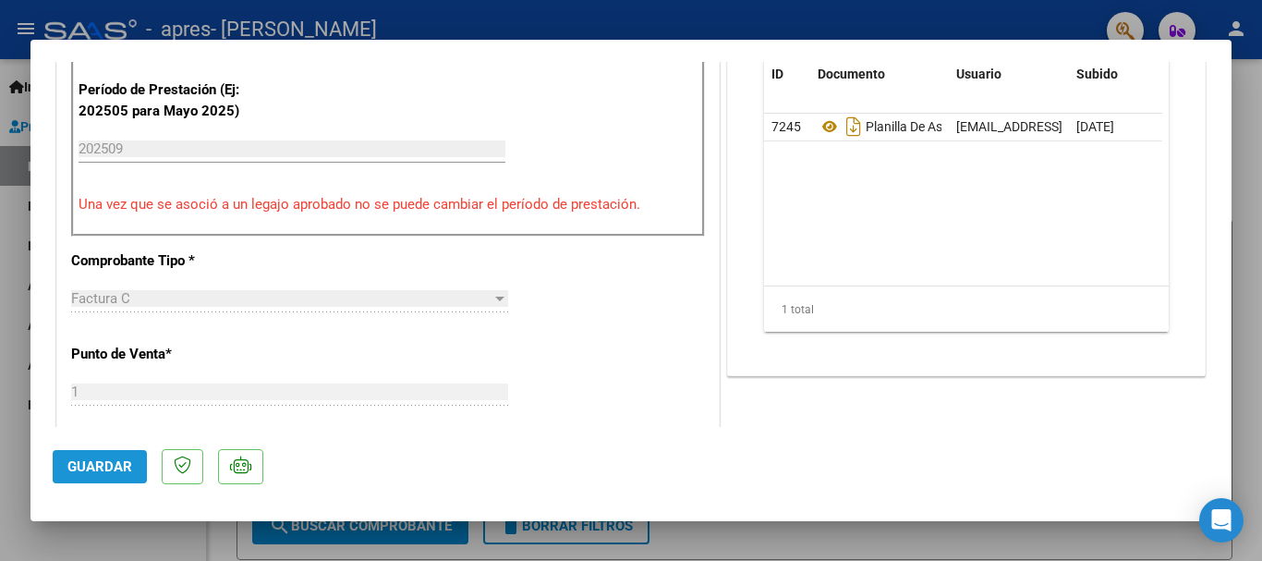
click at [116, 463] on span "Guardar" at bounding box center [99, 466] width 65 height 17
click at [1243, 137] on div at bounding box center [631, 280] width 1262 height 561
type input "$ 0,00"
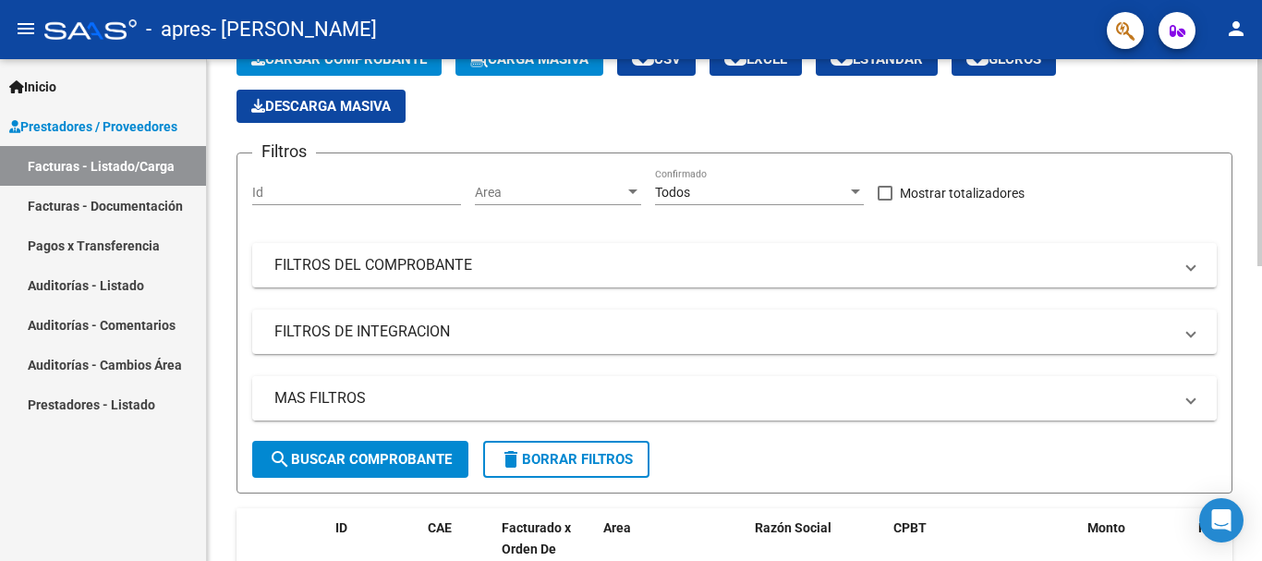
scroll to position [370, 0]
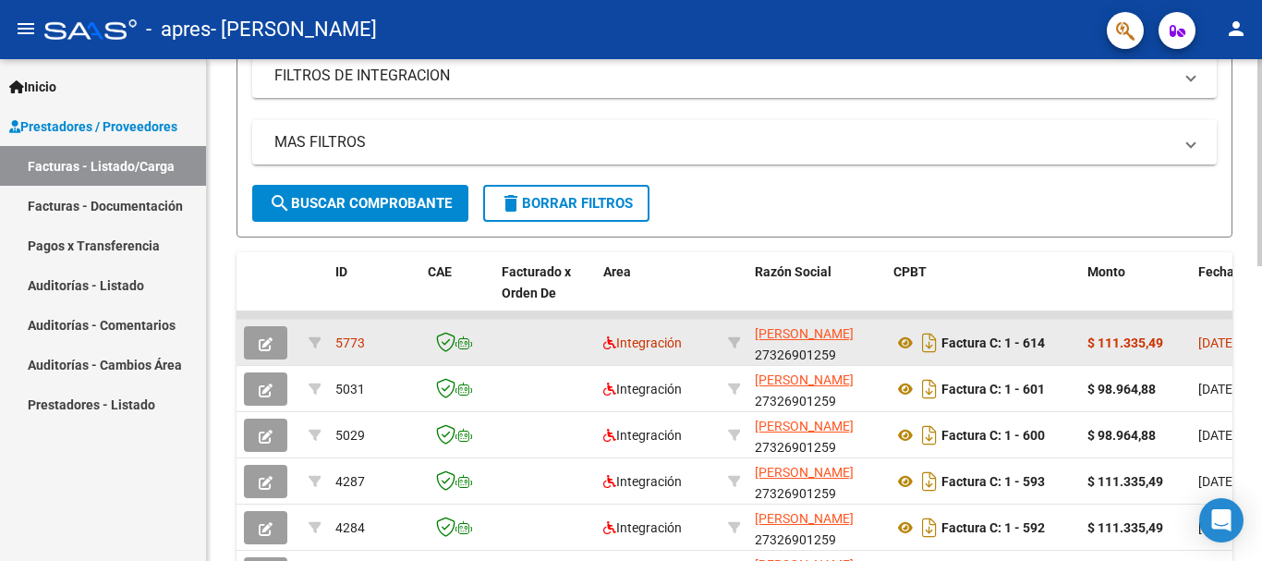
click at [274, 338] on button "button" at bounding box center [265, 342] width 43 height 33
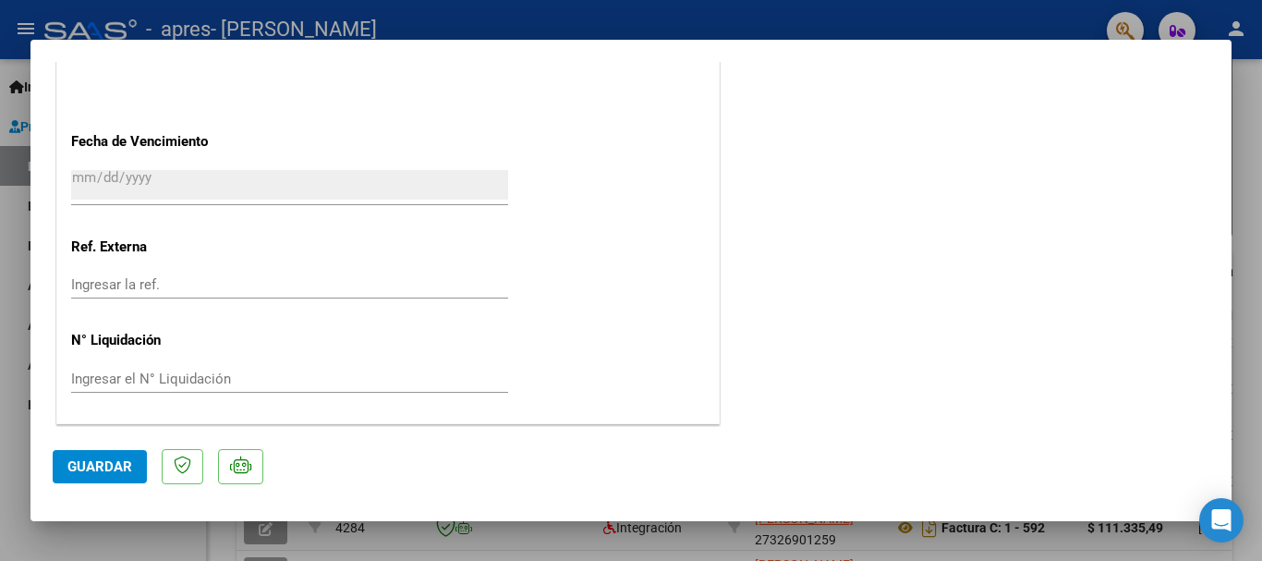
scroll to position [1221, 0]
click at [1249, 103] on div at bounding box center [631, 280] width 1262 height 561
type input "$ 0,00"
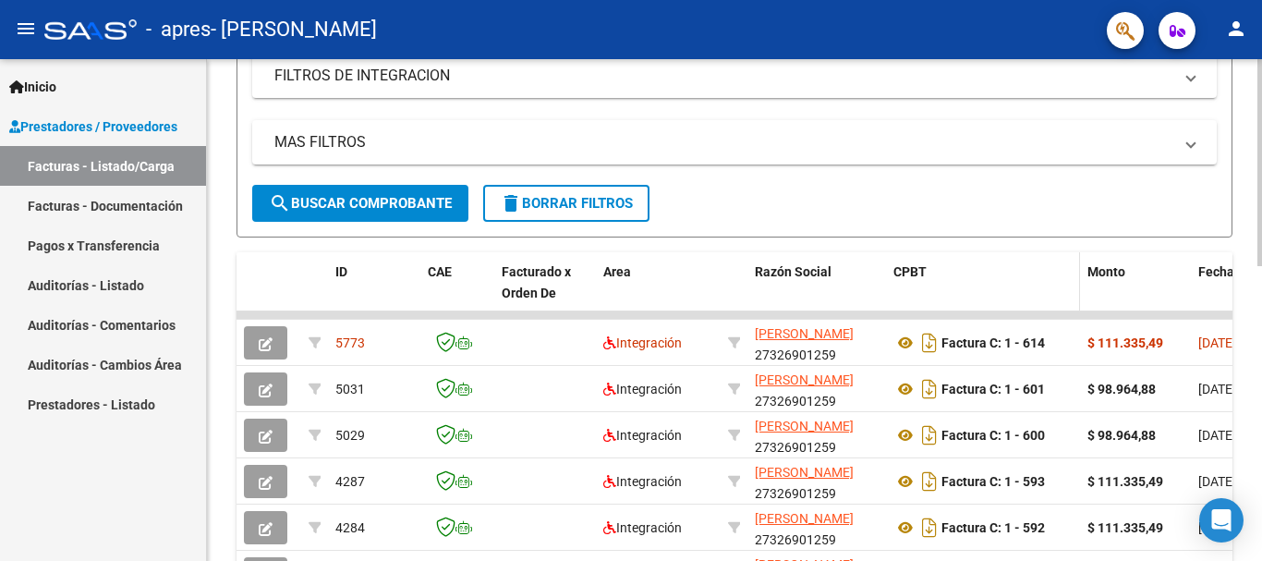
scroll to position [0, 0]
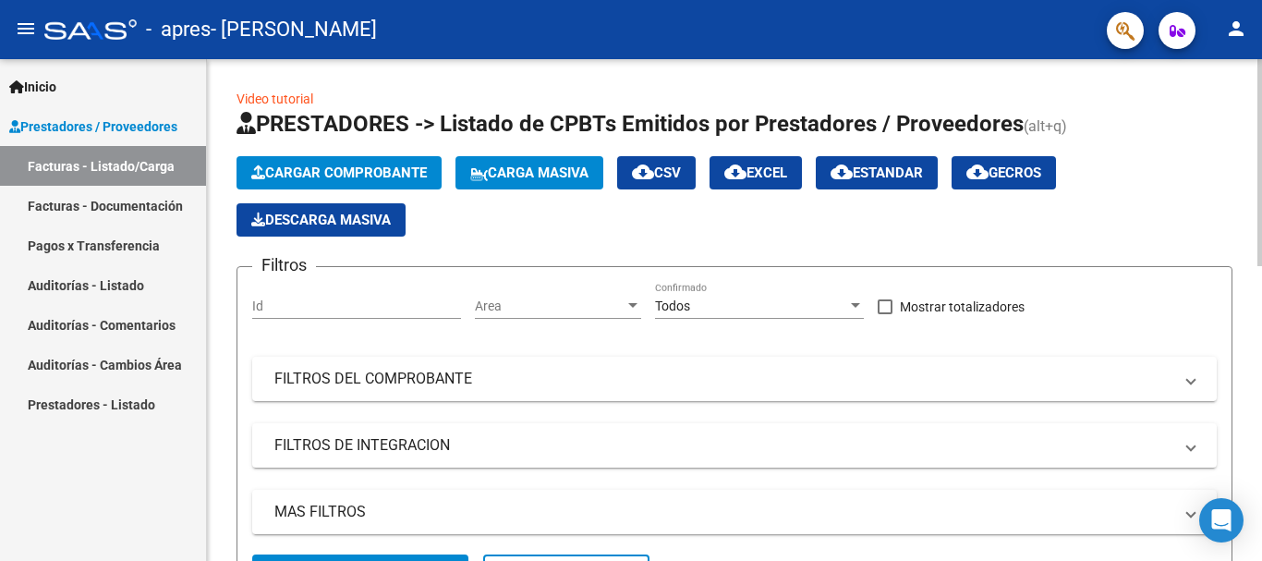
click at [336, 172] on span "Cargar Comprobante" at bounding box center [339, 172] width 176 height 17
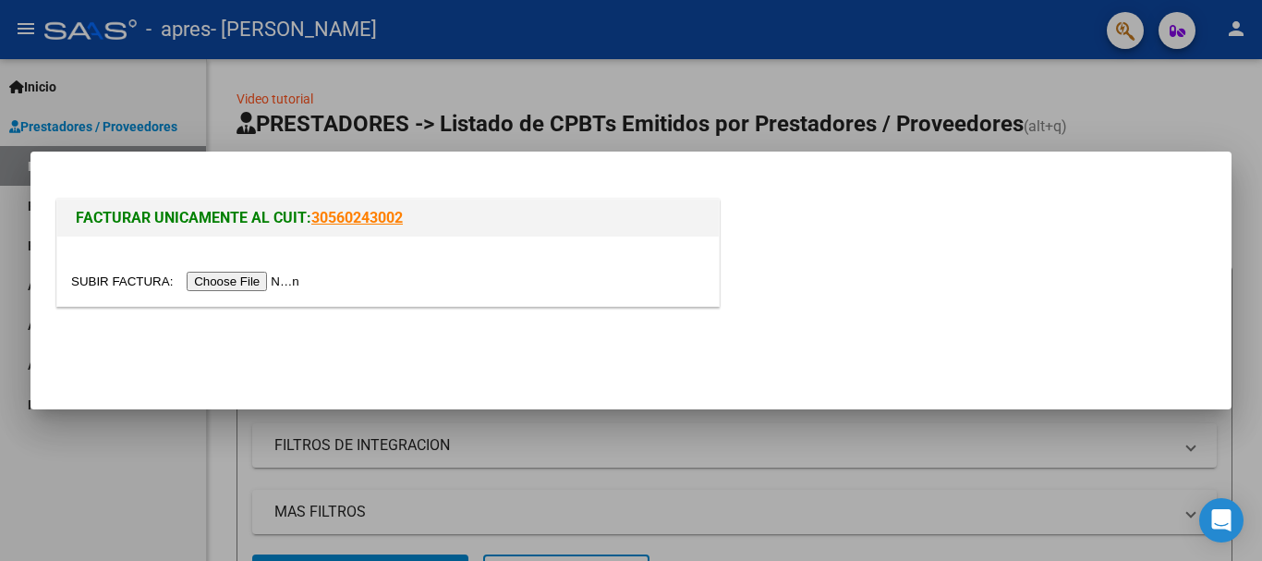
click at [276, 285] on input "file" at bounding box center [188, 281] width 234 height 19
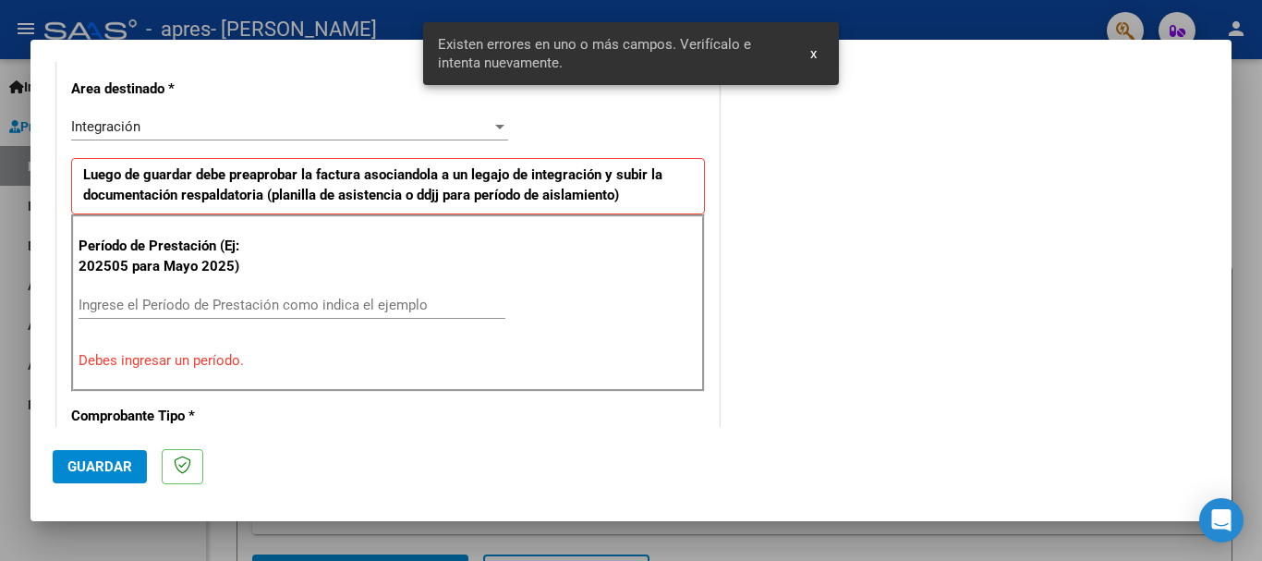
scroll to position [462, 0]
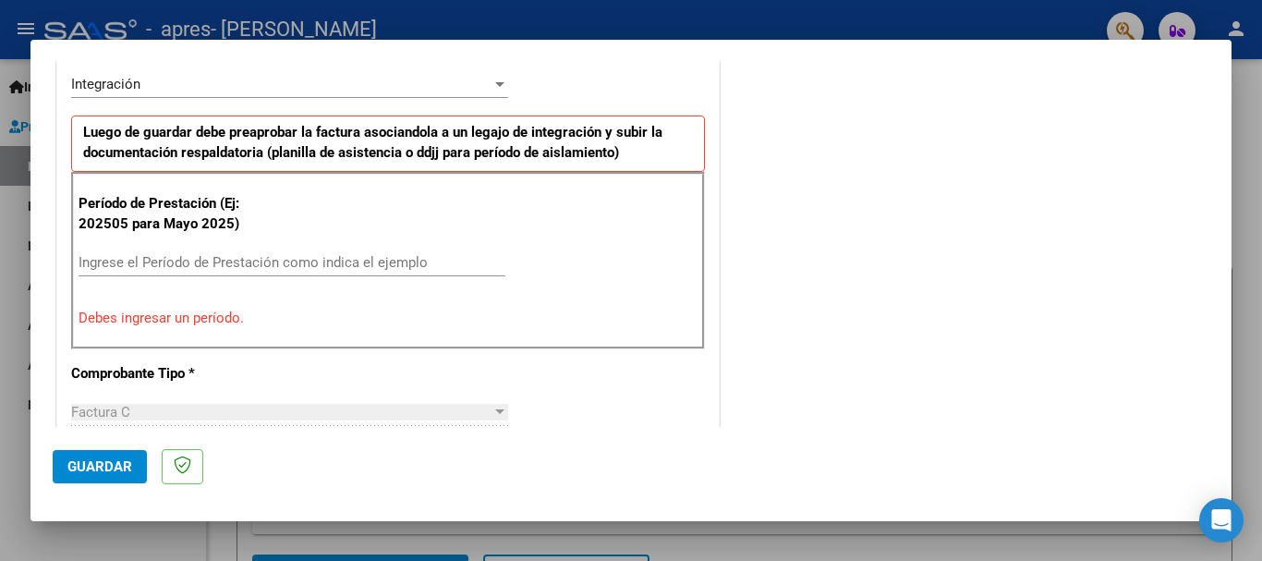
click at [145, 256] on input "Ingrese el Período de Prestación como indica el ejemplo" at bounding box center [292, 262] width 427 height 17
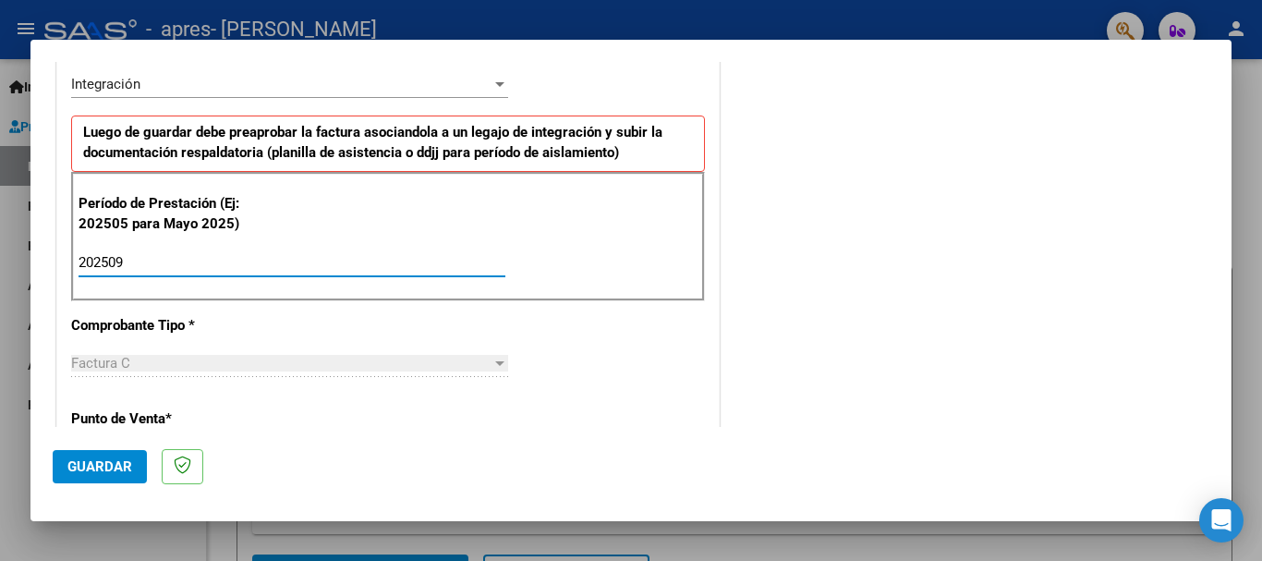
type input "202509"
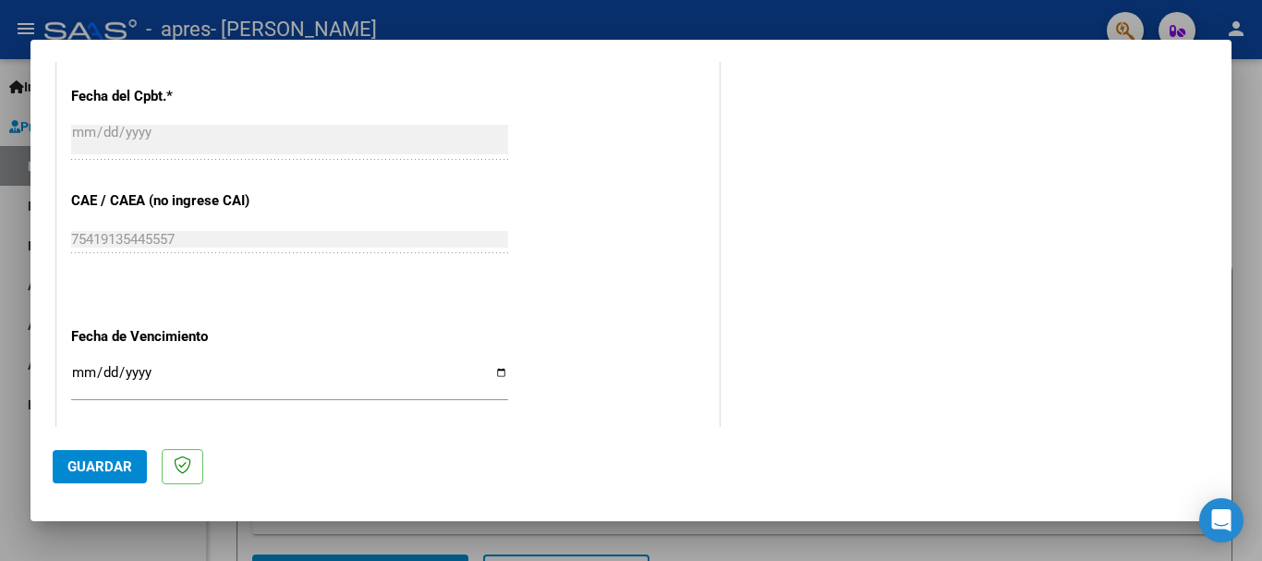
scroll to position [1109, 0]
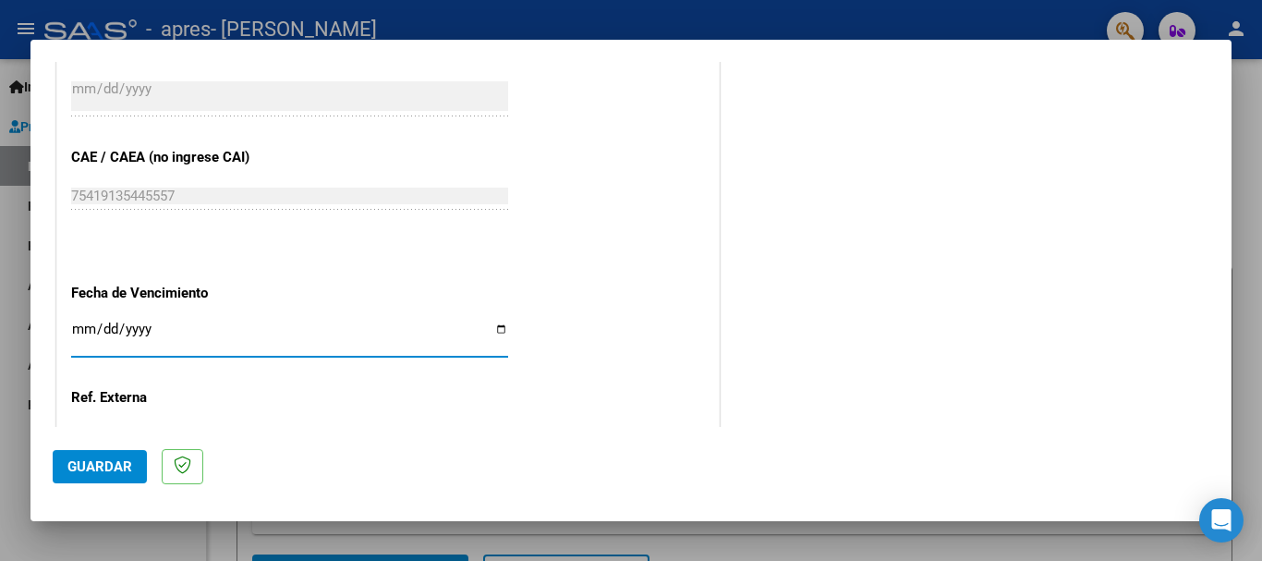
click at [484, 338] on input "Ingresar la fecha" at bounding box center [289, 337] width 437 height 30
click at [493, 335] on input "Ingresar la fecha" at bounding box center [289, 337] width 437 height 30
type input "[DATE]"
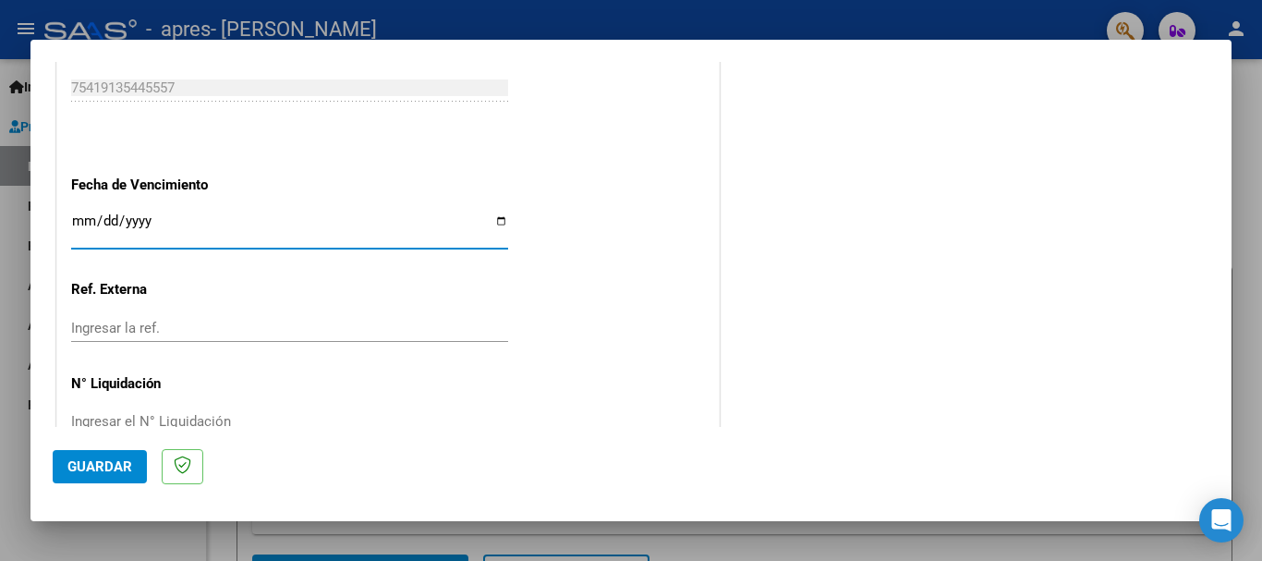
scroll to position [1261, 0]
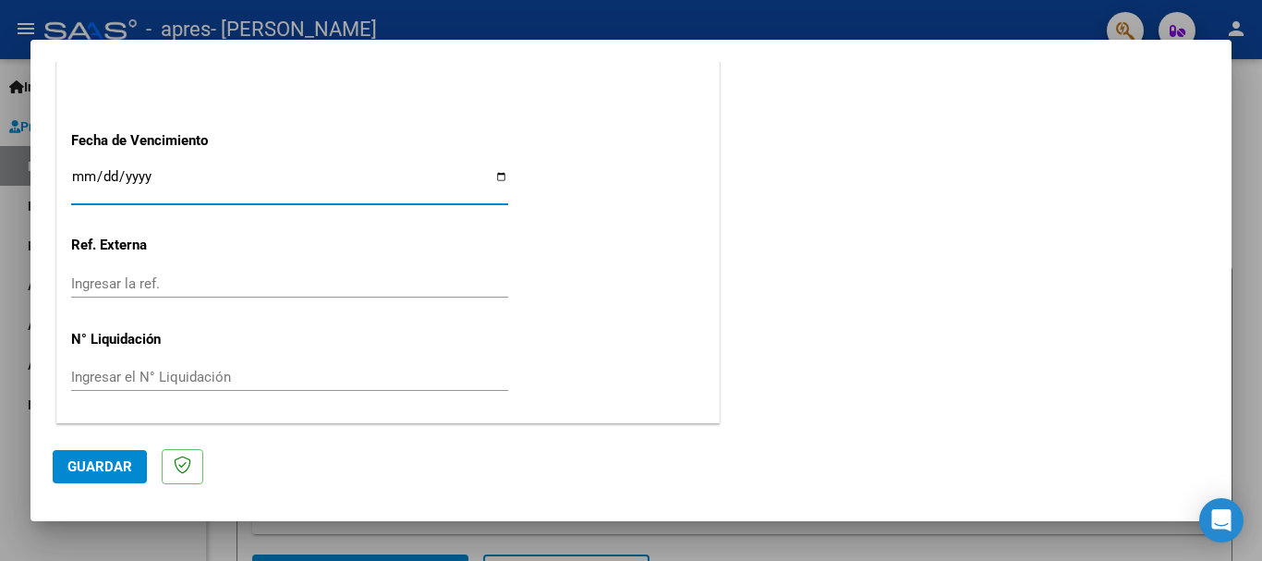
click at [116, 462] on span "Guardar" at bounding box center [99, 466] width 65 height 17
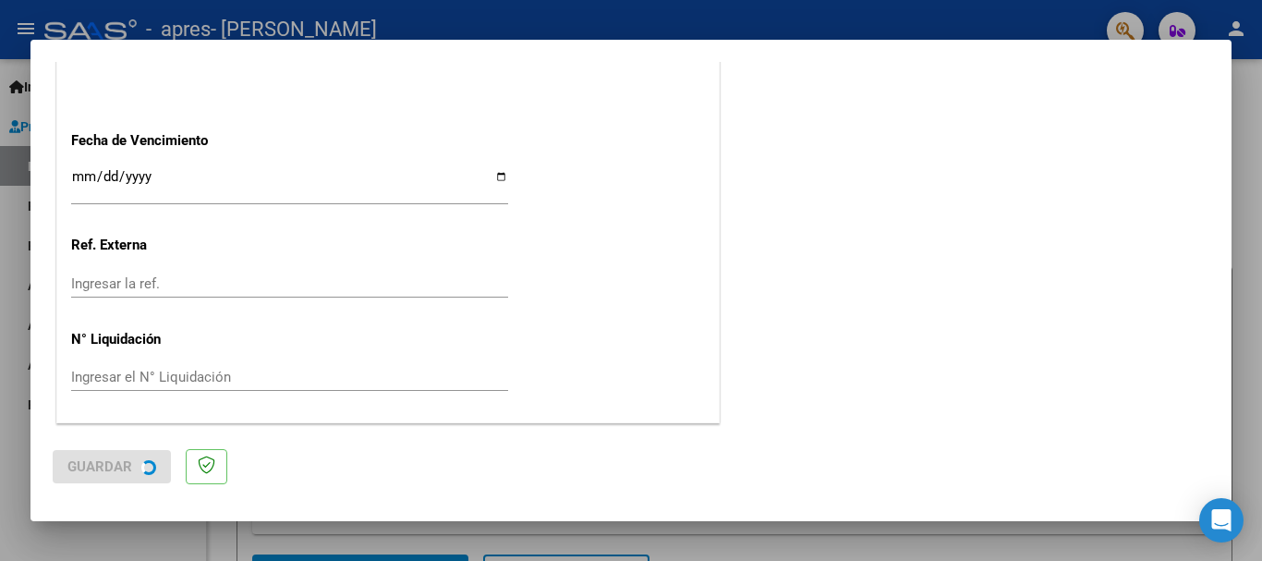
scroll to position [0, 0]
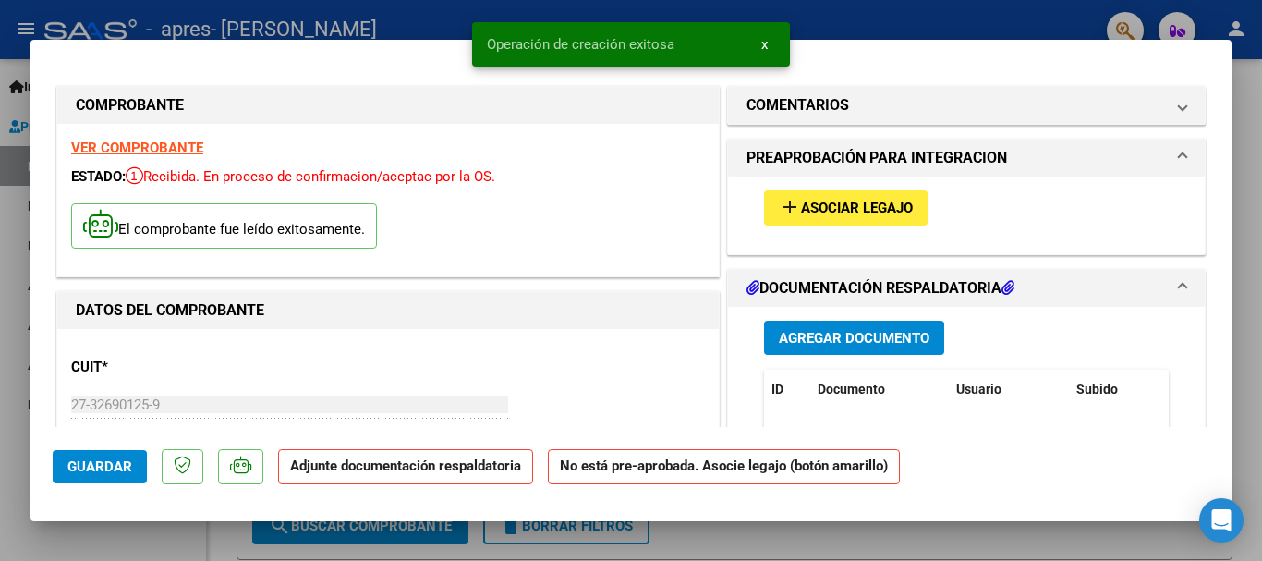
click at [830, 207] on span "Asociar Legajo" at bounding box center [857, 209] width 112 height 17
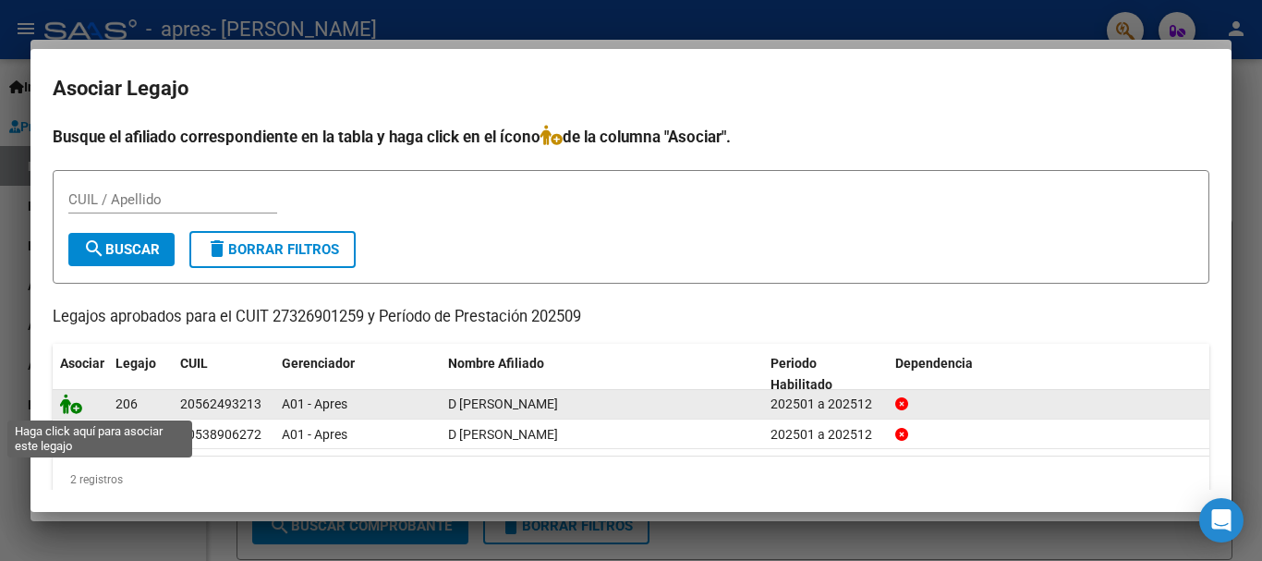
click at [77, 402] on icon at bounding box center [71, 404] width 22 height 20
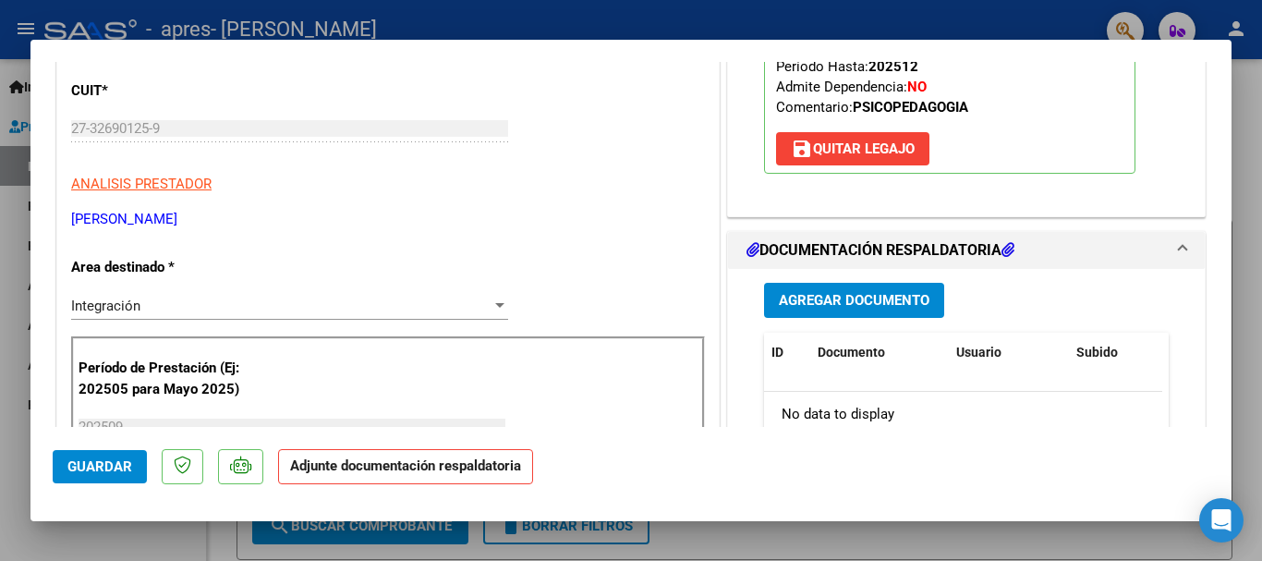
scroll to position [277, 0]
click at [859, 286] on button "Agregar Documento" at bounding box center [854, 299] width 180 height 34
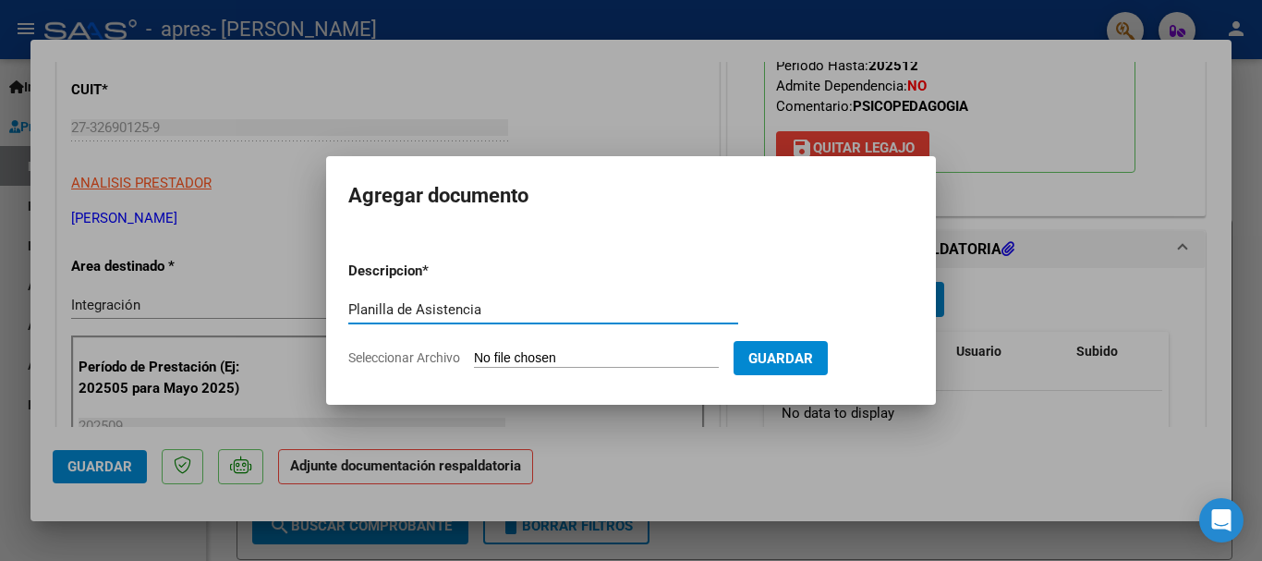
type input "Planilla de Asistencia"
click at [555, 353] on input "Seleccionar Archivo" at bounding box center [596, 359] width 245 height 18
type input "C:\fakepath\Planilla de asistencia.pdf"
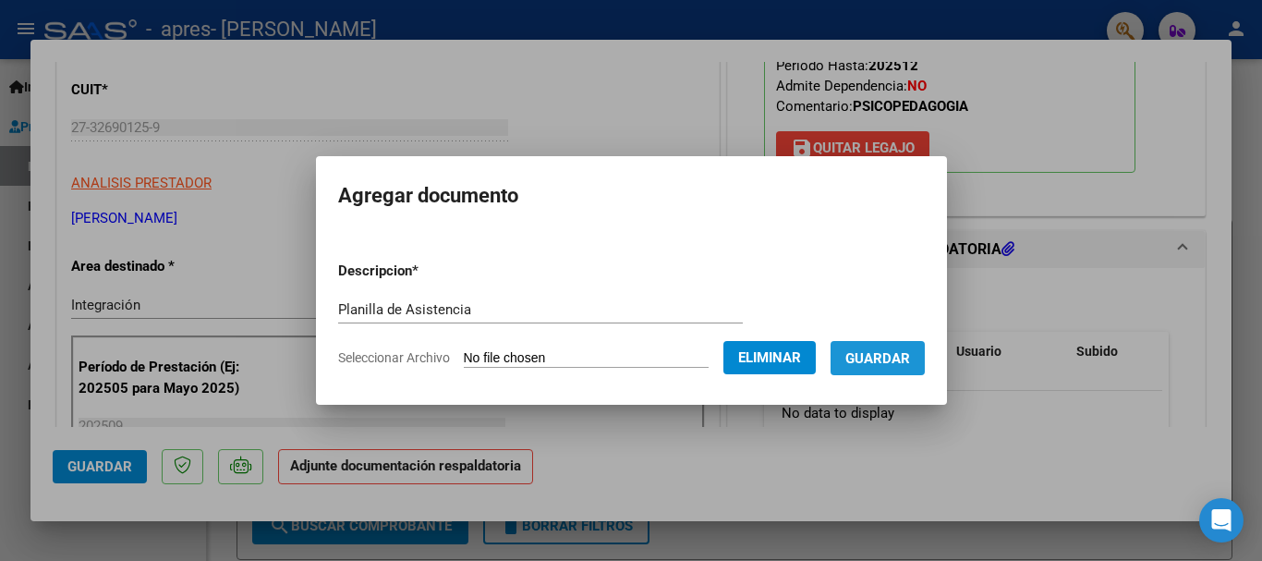
click at [895, 367] on button "Guardar" at bounding box center [878, 358] width 94 height 34
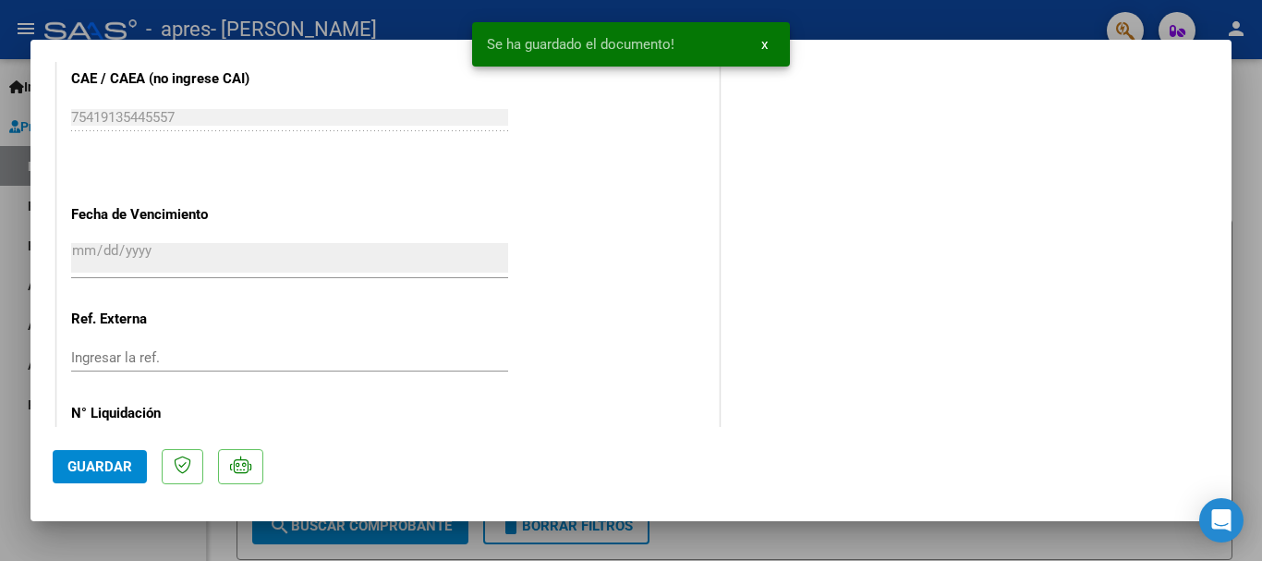
scroll to position [1289, 0]
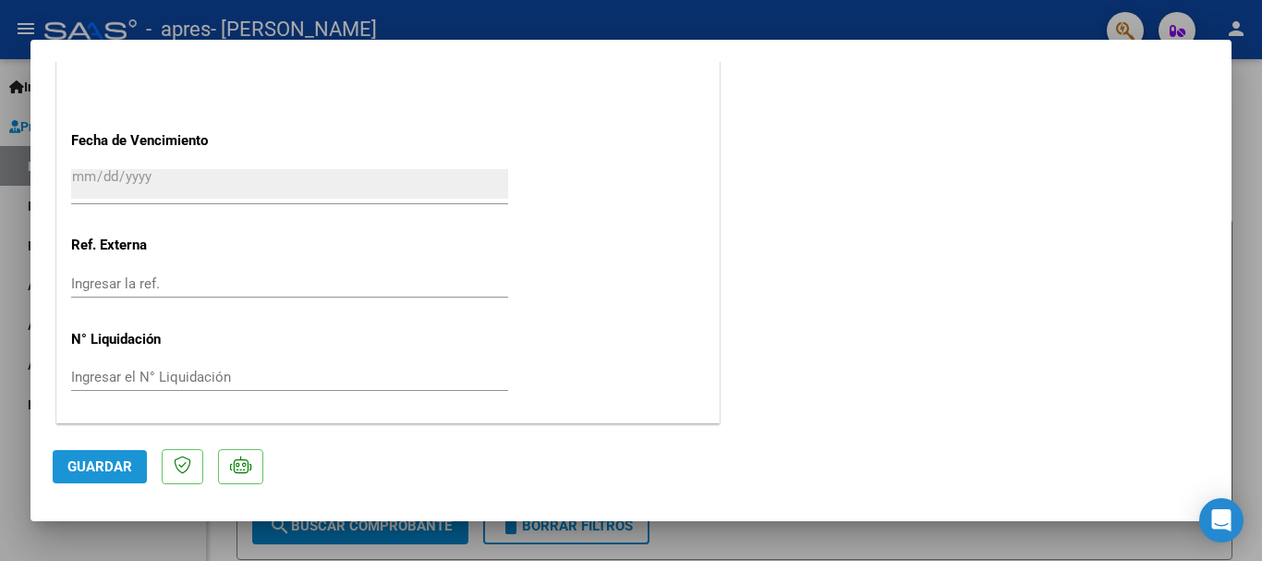
click at [87, 464] on span "Guardar" at bounding box center [99, 466] width 65 height 17
click at [88, 458] on span "Guardar" at bounding box center [99, 466] width 65 height 17
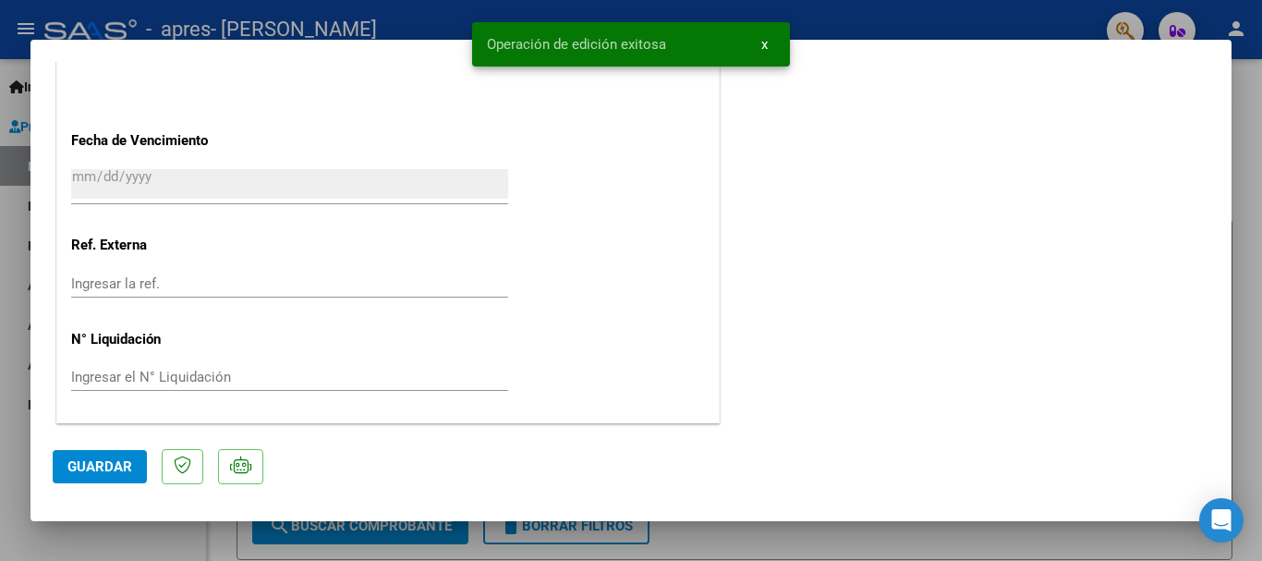
click at [1244, 207] on div at bounding box center [631, 280] width 1262 height 561
type input "$ 0,00"
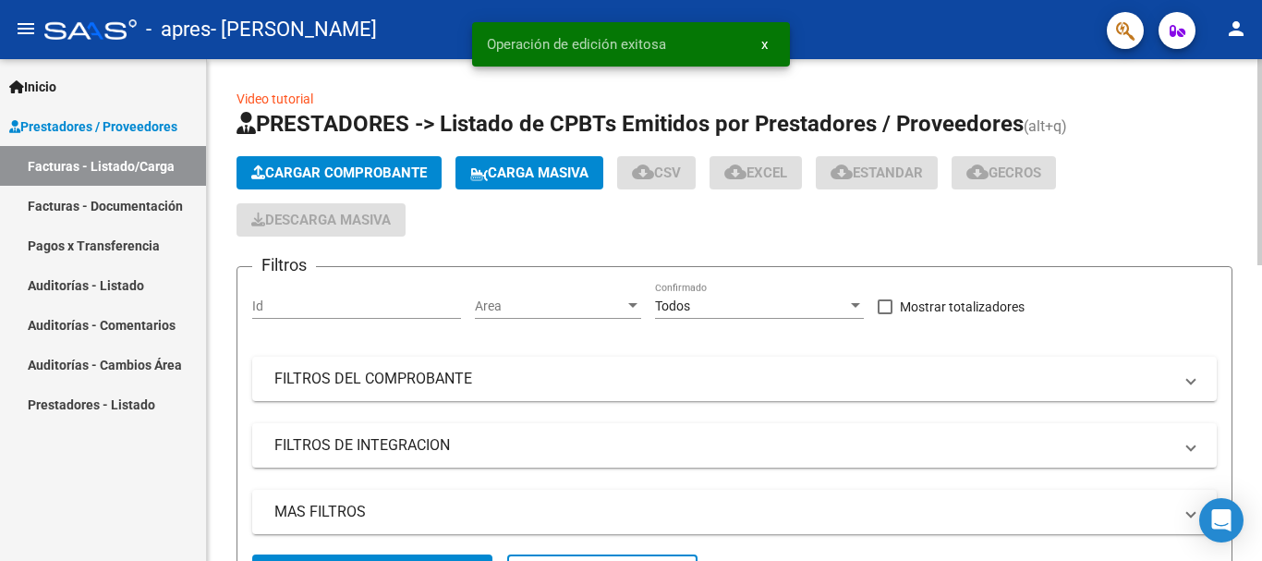
scroll to position [462, 0]
